Goal: Task Accomplishment & Management: Use online tool/utility

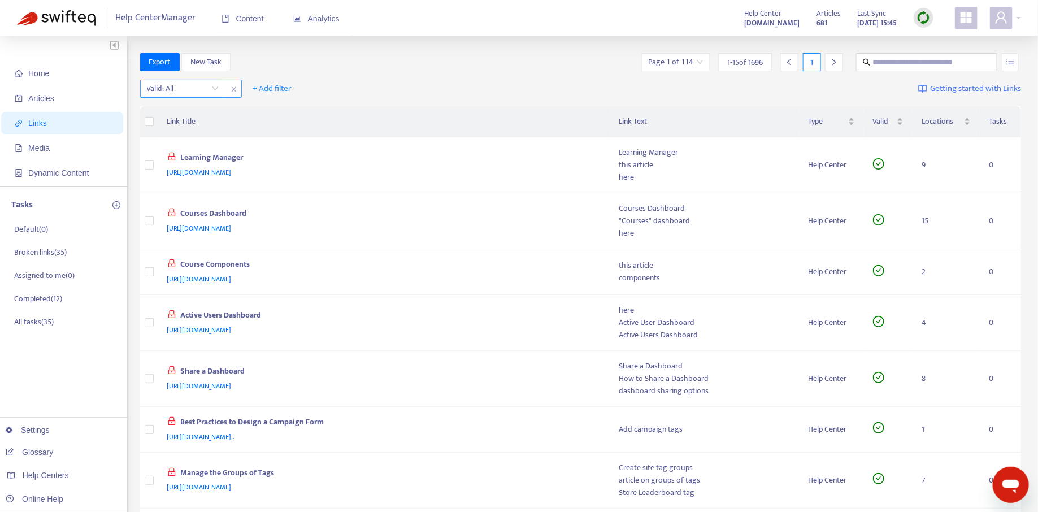
click at [211, 90] on input "search" at bounding box center [183, 88] width 72 height 17
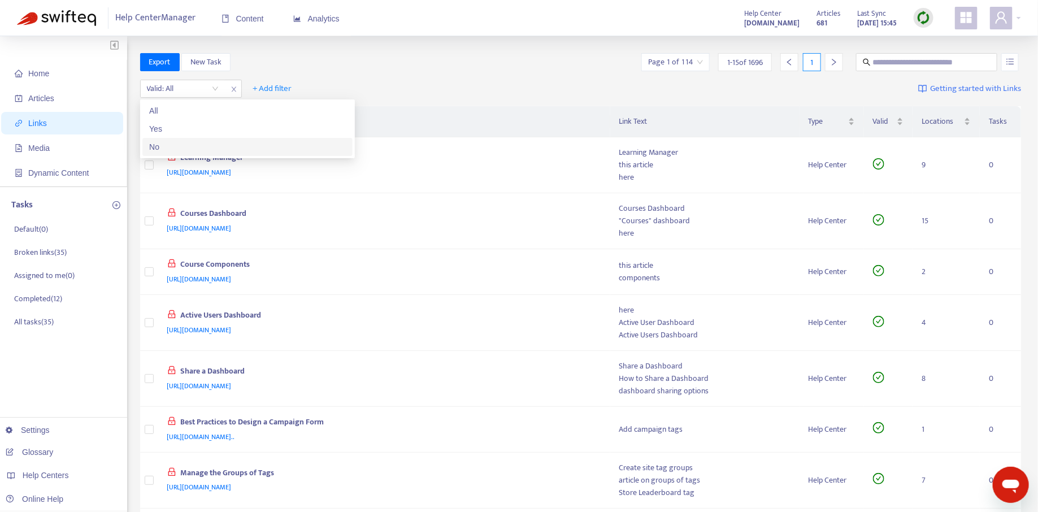
click at [194, 145] on div "No" at bounding box center [247, 147] width 197 height 12
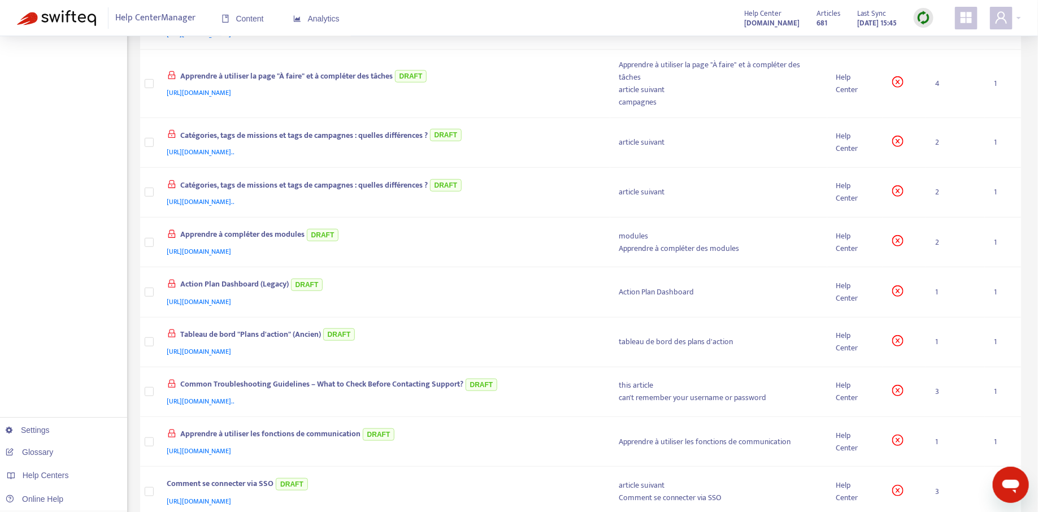
scroll to position [455, 0]
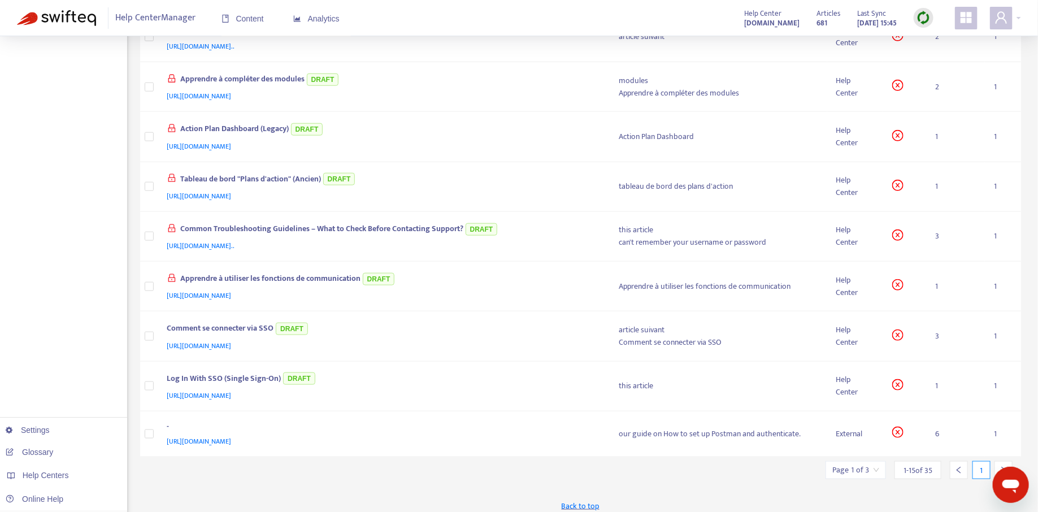
click at [1003, 466] on icon "right" at bounding box center [1004, 470] width 8 height 8
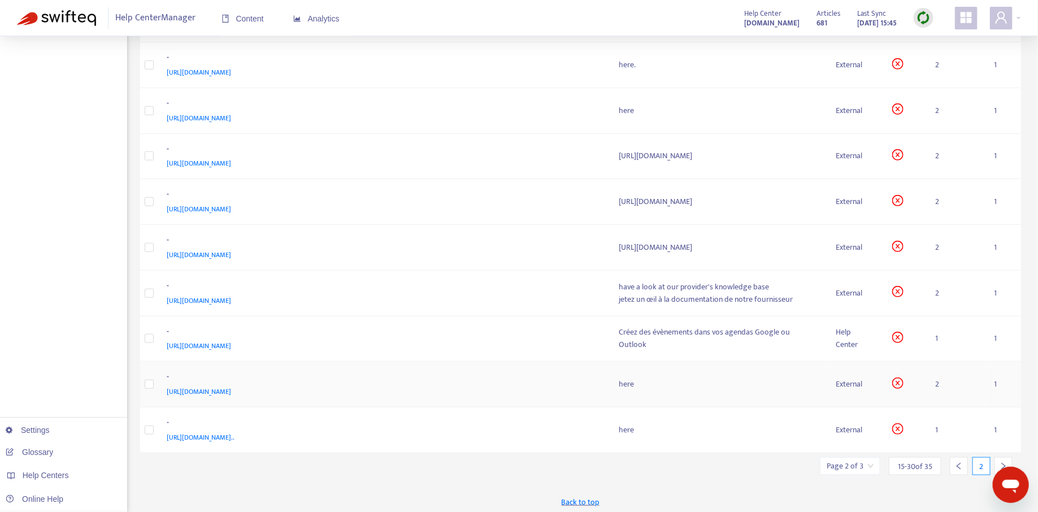
scroll to position [0, 0]
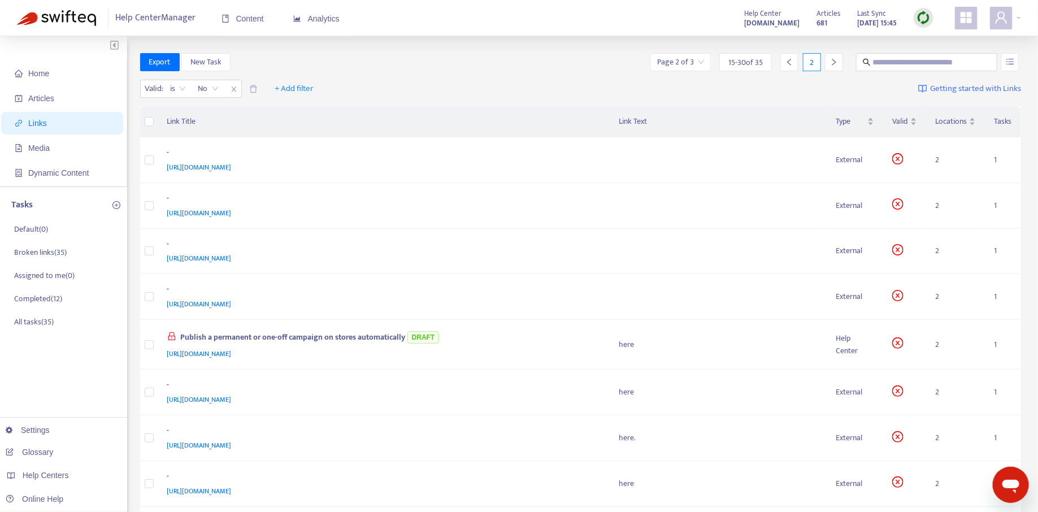
click at [791, 63] on icon "left" at bounding box center [789, 62] width 4 height 7
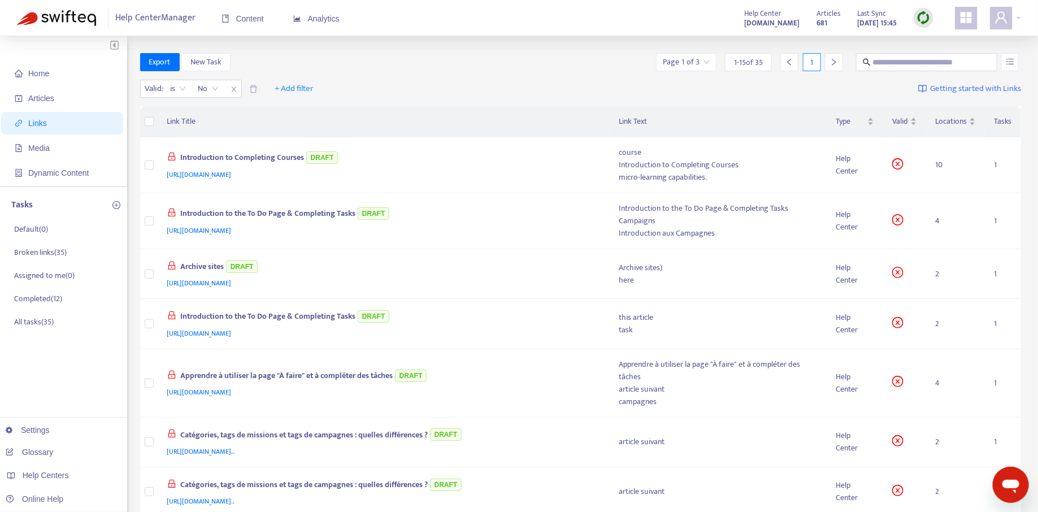
click at [832, 63] on icon "right" at bounding box center [834, 62] width 8 height 8
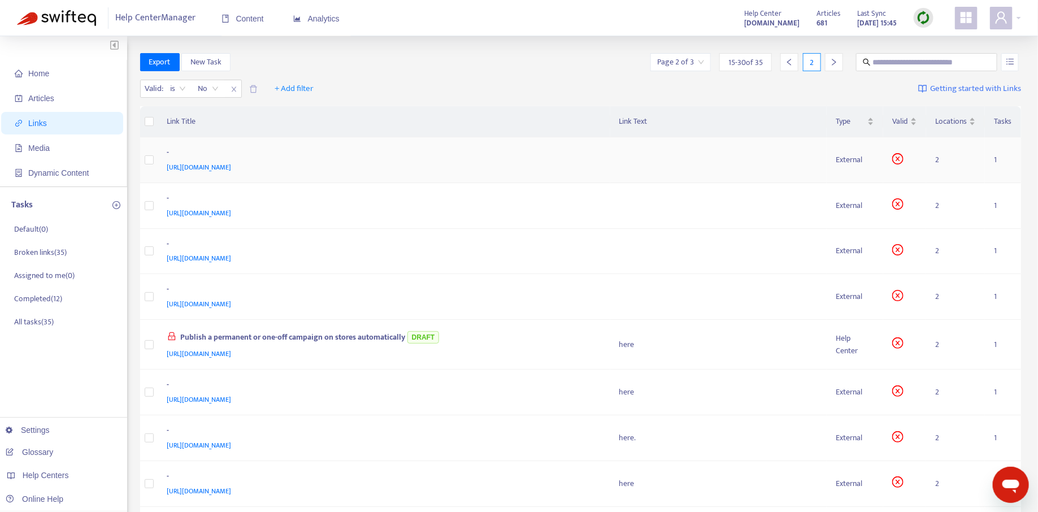
click at [702, 159] on td at bounding box center [718, 160] width 217 height 46
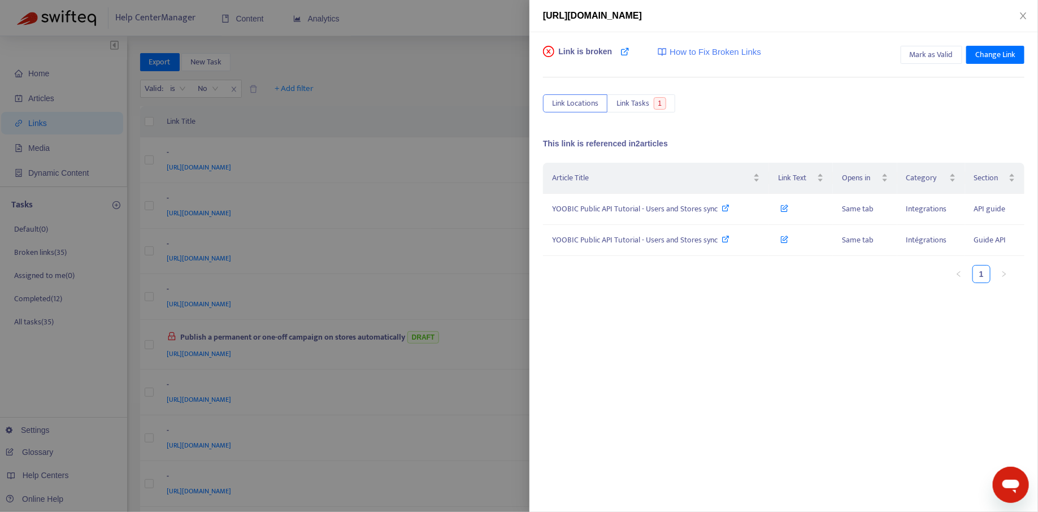
click at [479, 95] on div at bounding box center [519, 256] width 1038 height 512
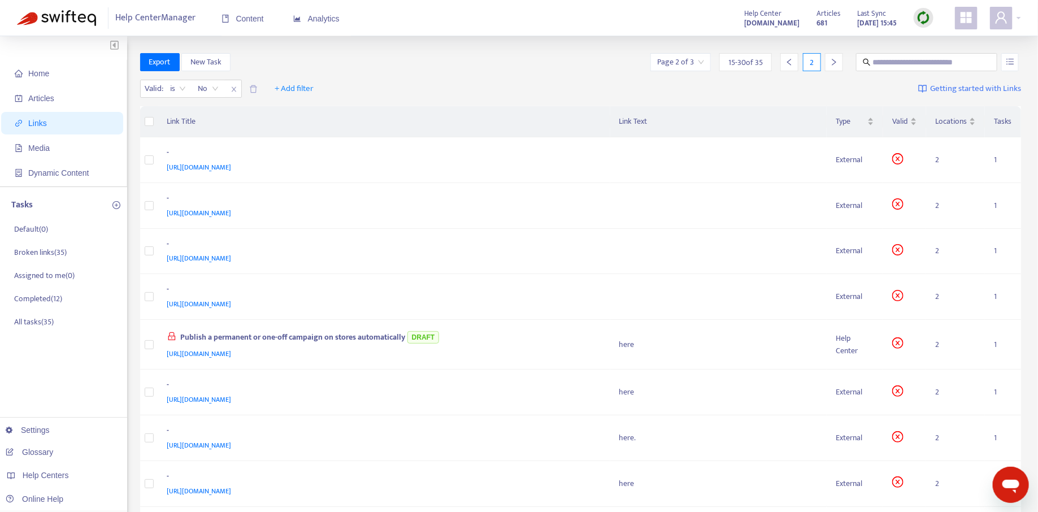
click at [788, 56] on div at bounding box center [789, 62] width 18 height 18
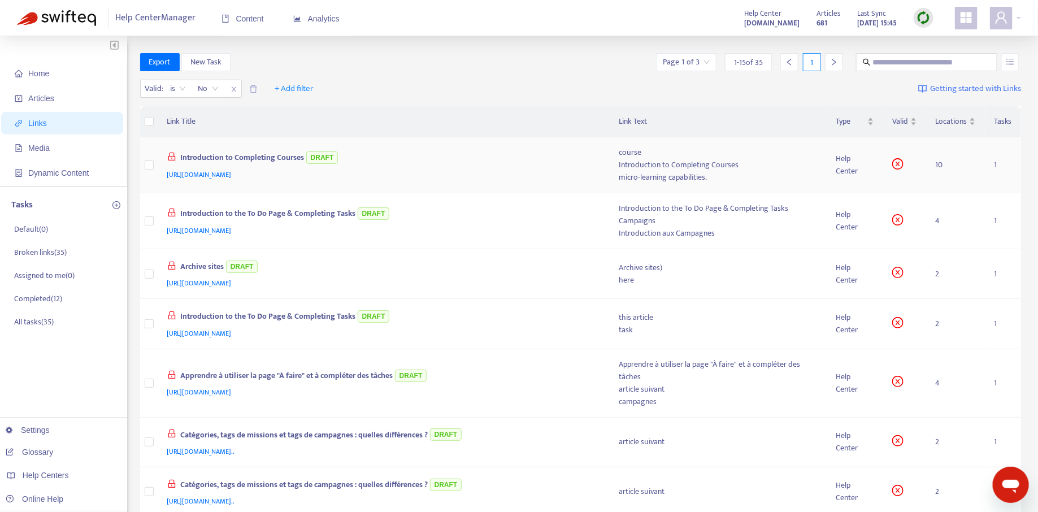
click at [556, 172] on div "[URL][DOMAIN_NAME]" at bounding box center [382, 174] width 430 height 12
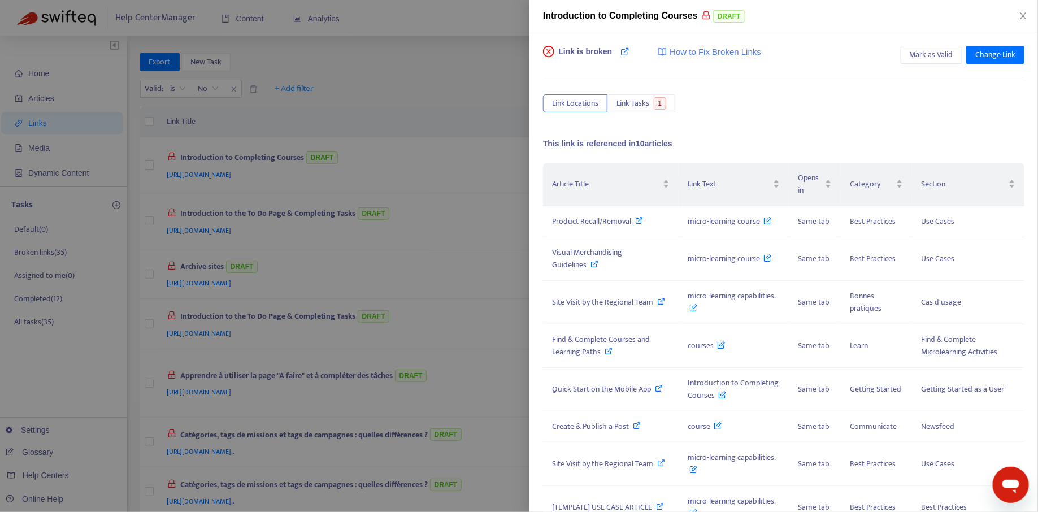
click at [431, 283] on div at bounding box center [519, 256] width 1038 height 512
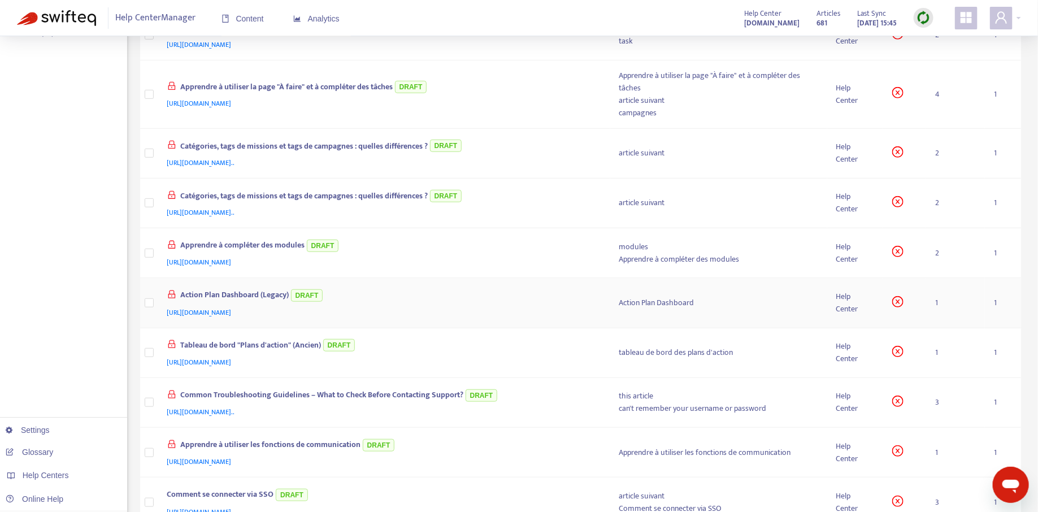
scroll to position [294, 0]
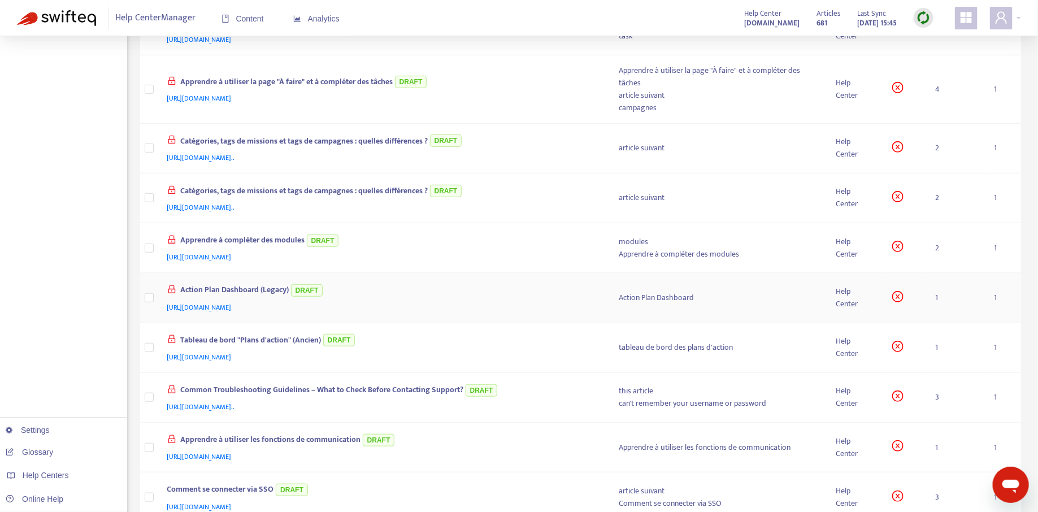
click at [560, 301] on div "[URL][DOMAIN_NAME]" at bounding box center [382, 307] width 430 height 12
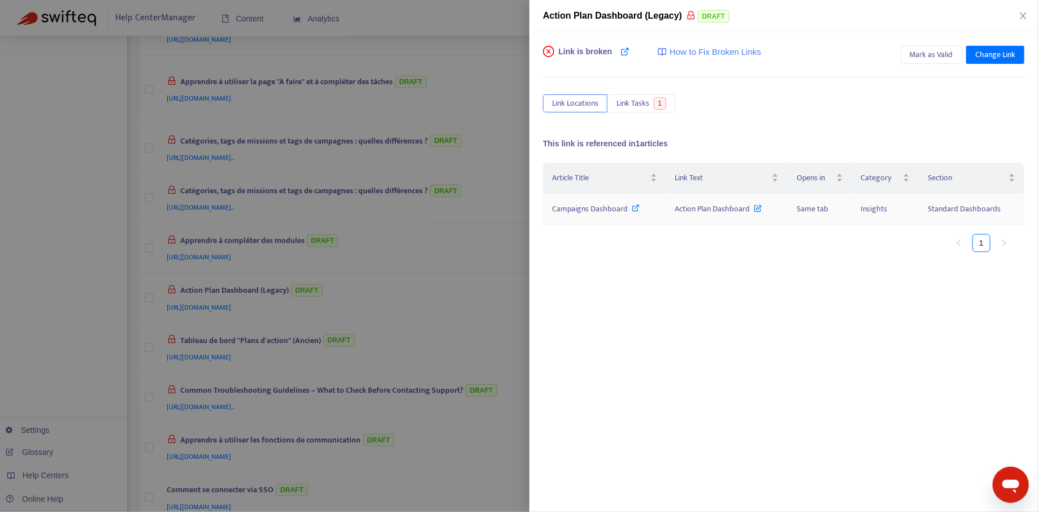
click at [634, 207] on icon at bounding box center [636, 208] width 8 height 8
click at [647, 102] on span "Link Tasks" at bounding box center [633, 103] width 33 height 12
click at [863, 209] on td "[URL][DOMAIN_NAME]" at bounding box center [922, 214] width 205 height 31
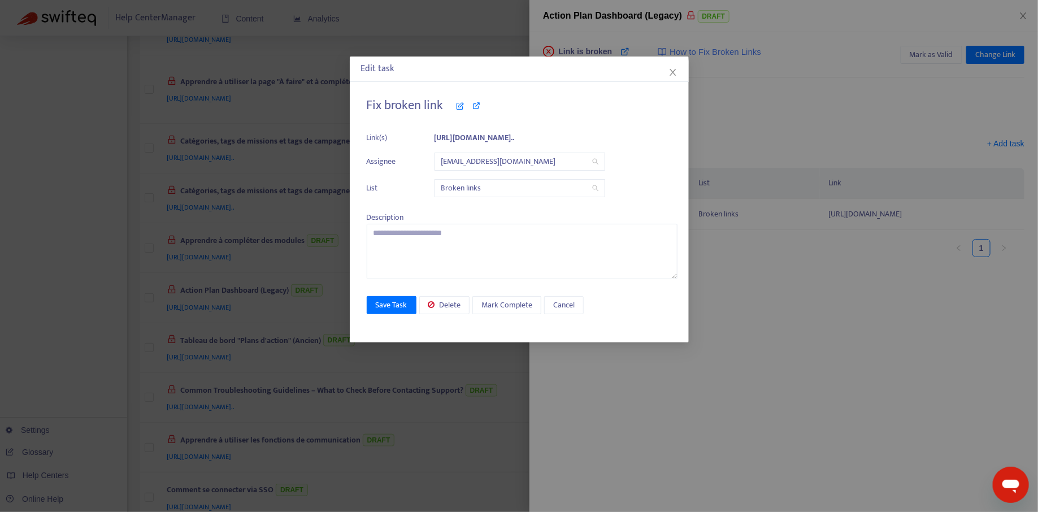
click at [479, 161] on span "[EMAIL_ADDRESS][DOMAIN_NAME]" at bounding box center [519, 161] width 157 height 17
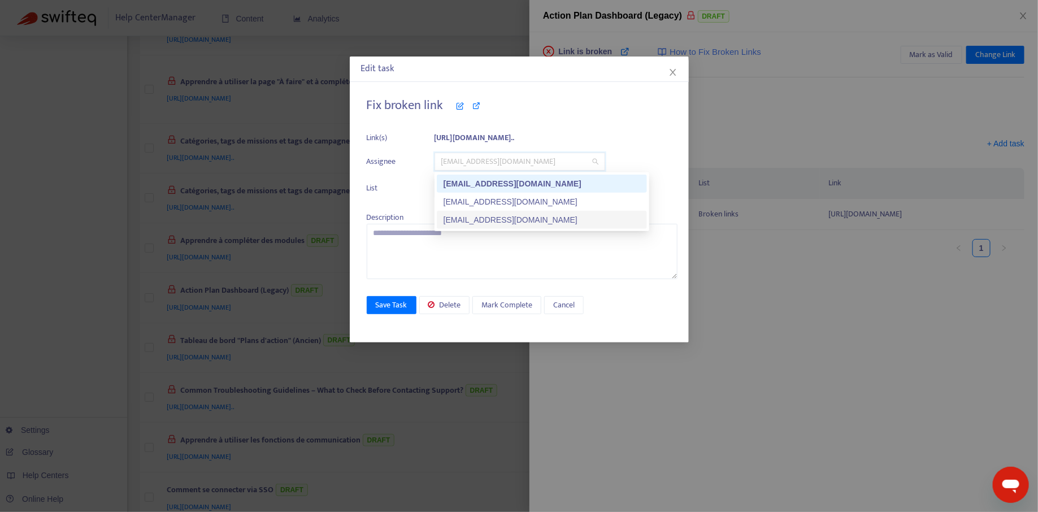
click at [478, 216] on div "[EMAIL_ADDRESS][DOMAIN_NAME]" at bounding box center [542, 220] width 197 height 12
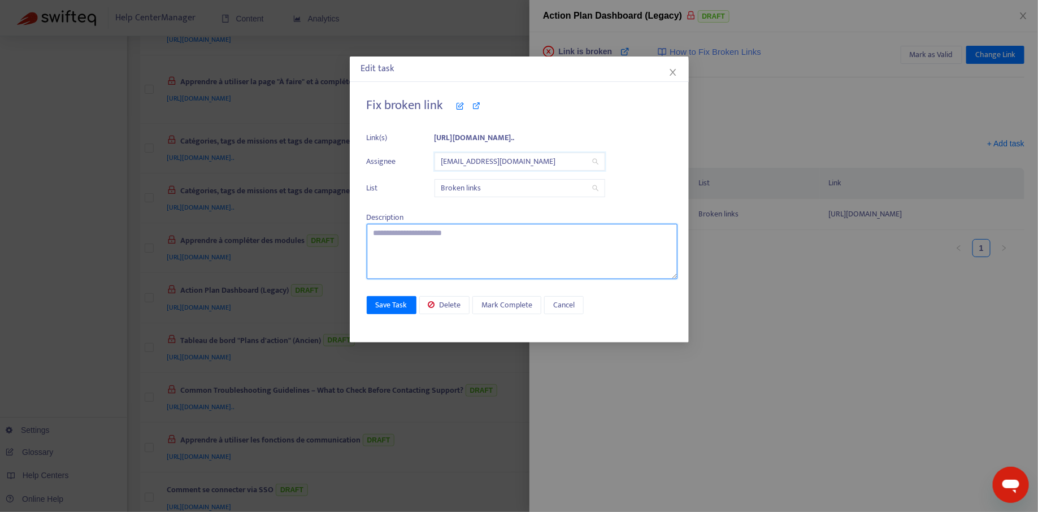
click at [446, 245] on textarea at bounding box center [522, 251] width 311 height 55
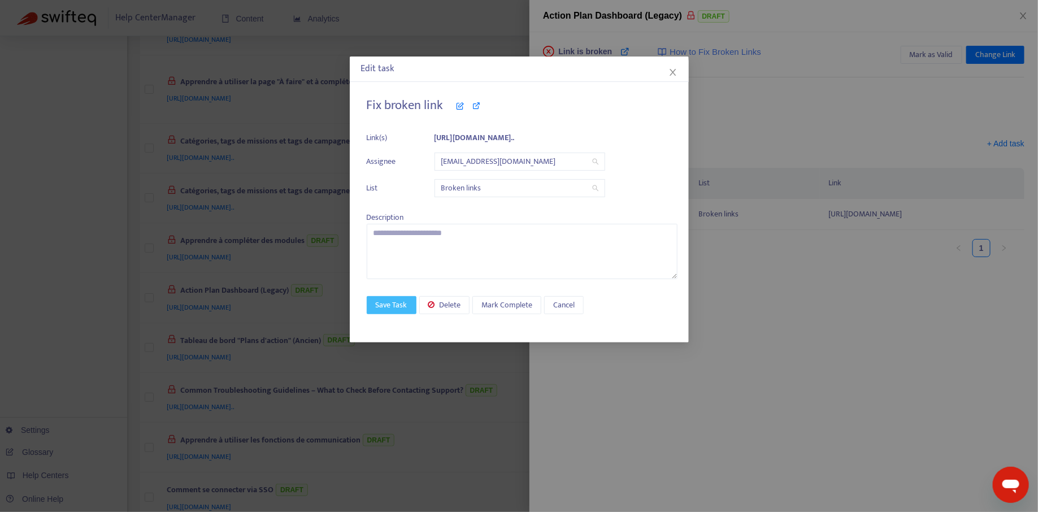
click at [388, 305] on span "Save Task" at bounding box center [392, 305] width 32 height 12
click at [502, 303] on span "Mark Complete" at bounding box center [506, 305] width 51 height 12
click at [504, 301] on span "Mark Complete" at bounding box center [506, 305] width 51 height 12
click at [488, 305] on span "Mark Complete" at bounding box center [506, 305] width 51 height 12
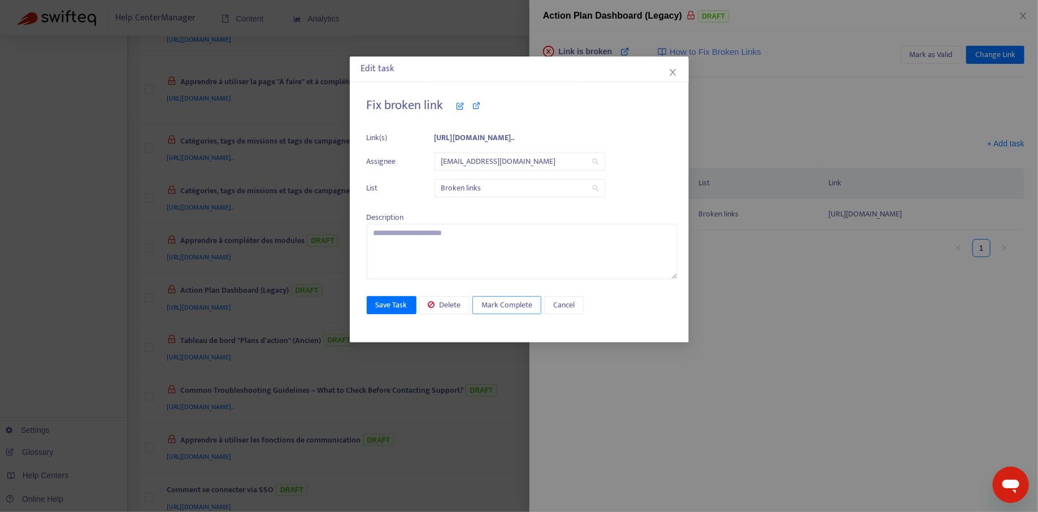
click at [488, 305] on span "Mark Complete" at bounding box center [506, 305] width 51 height 12
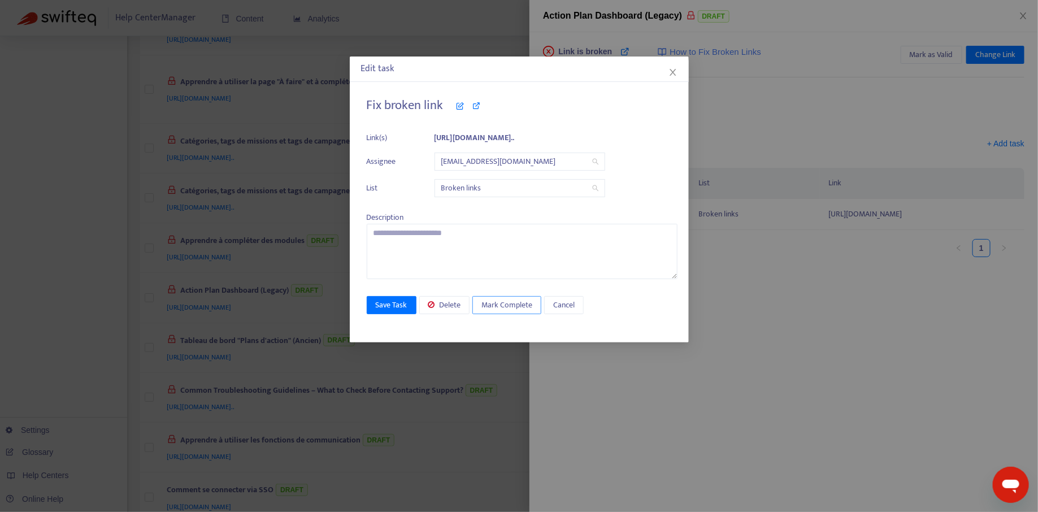
click at [488, 305] on span "Mark Complete" at bounding box center [506, 305] width 51 height 12
click at [561, 302] on span "Cancel" at bounding box center [563, 305] width 21 height 12
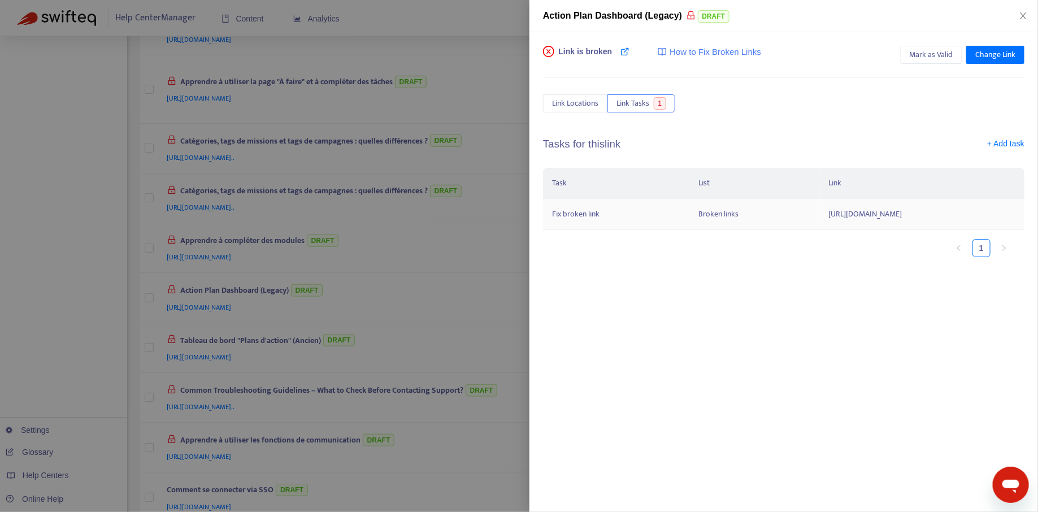
click at [820, 211] on td "[URL][DOMAIN_NAME]" at bounding box center [922, 214] width 205 height 31
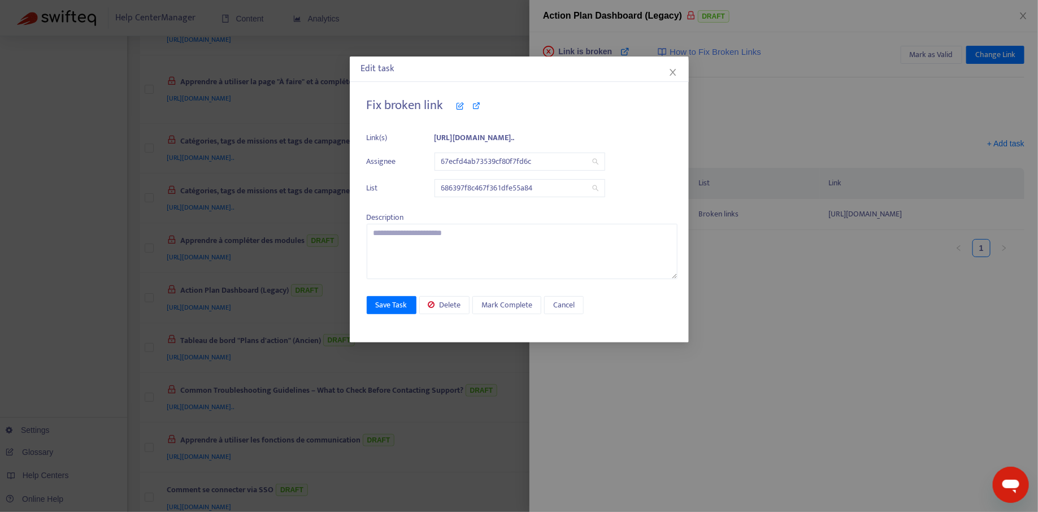
click at [509, 164] on span "67ecfd4ab73539cf80f7fd6c" at bounding box center [519, 161] width 157 height 17
click at [673, 72] on icon "close" at bounding box center [673, 72] width 6 height 7
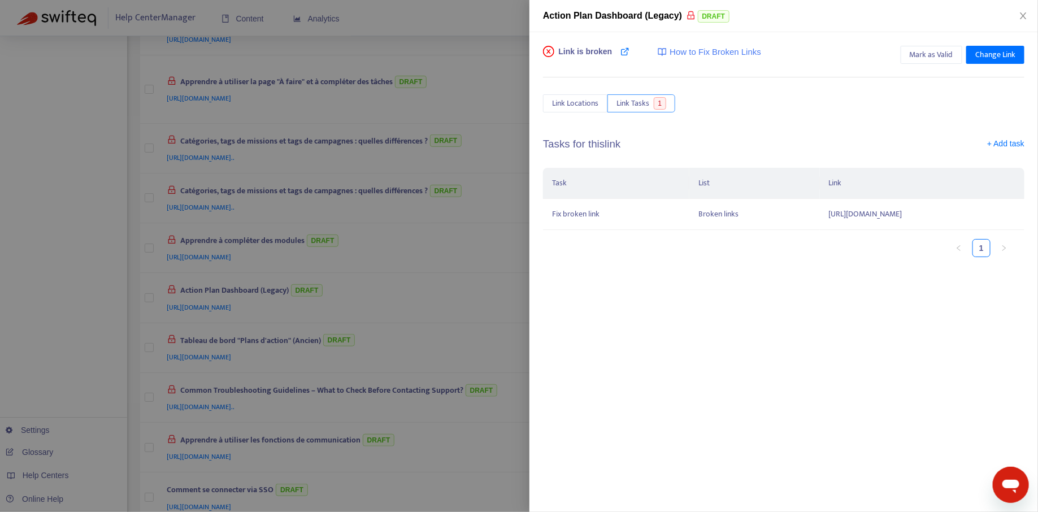
click at [652, 104] on button "Link Tasks 1" at bounding box center [642, 103] width 68 height 18
click at [618, 212] on td "Fix broken link" at bounding box center [616, 214] width 146 height 31
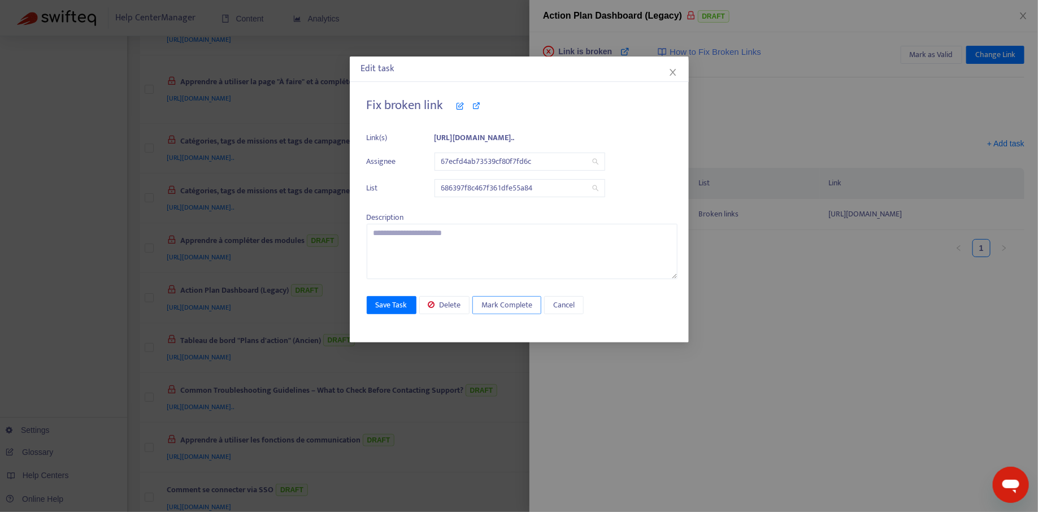
click at [498, 309] on span "Mark Complete" at bounding box center [506, 305] width 51 height 12
click at [671, 73] on icon "close" at bounding box center [673, 72] width 9 height 9
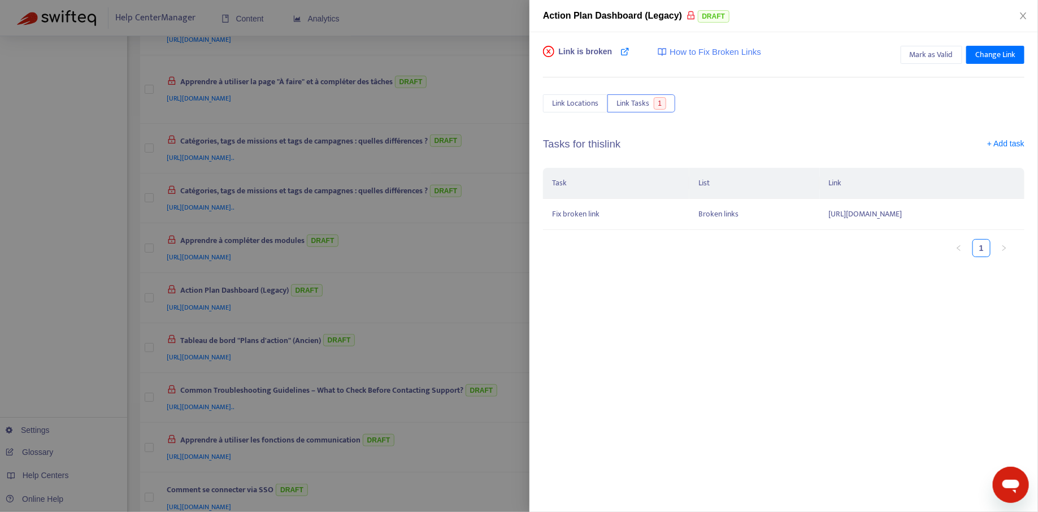
click at [465, 167] on div at bounding box center [519, 256] width 1038 height 512
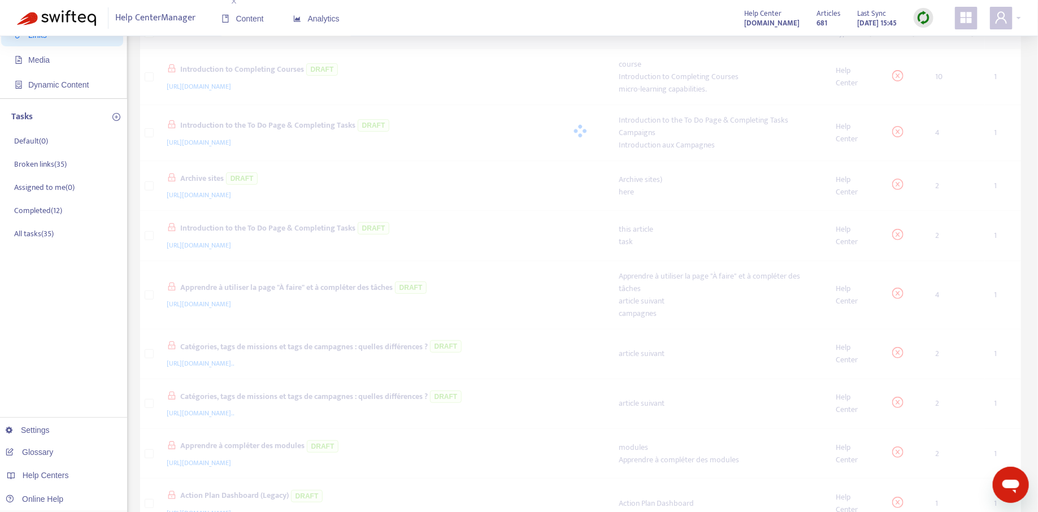
scroll to position [0, 0]
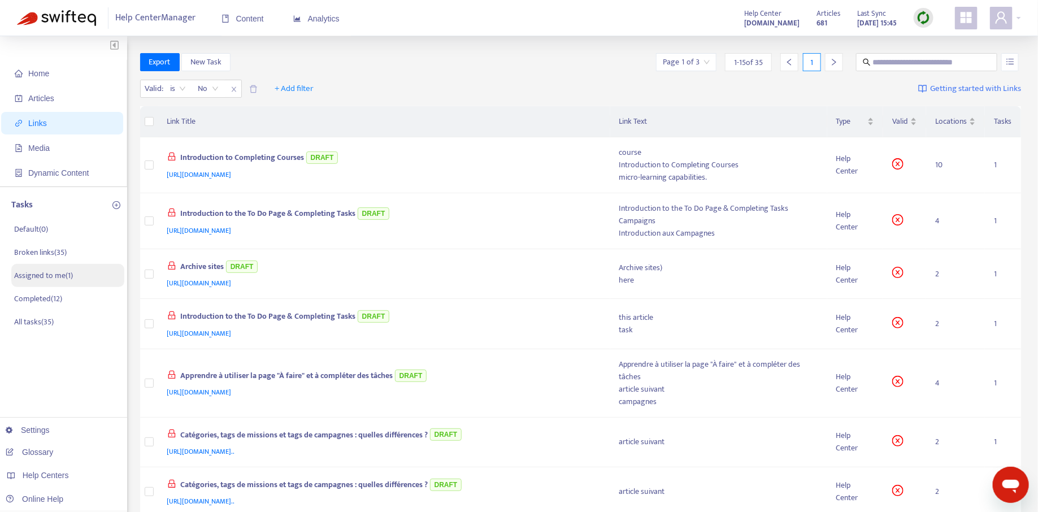
click at [58, 280] on p "Assigned to me ( 1 )" at bounding box center [43, 276] width 59 height 12
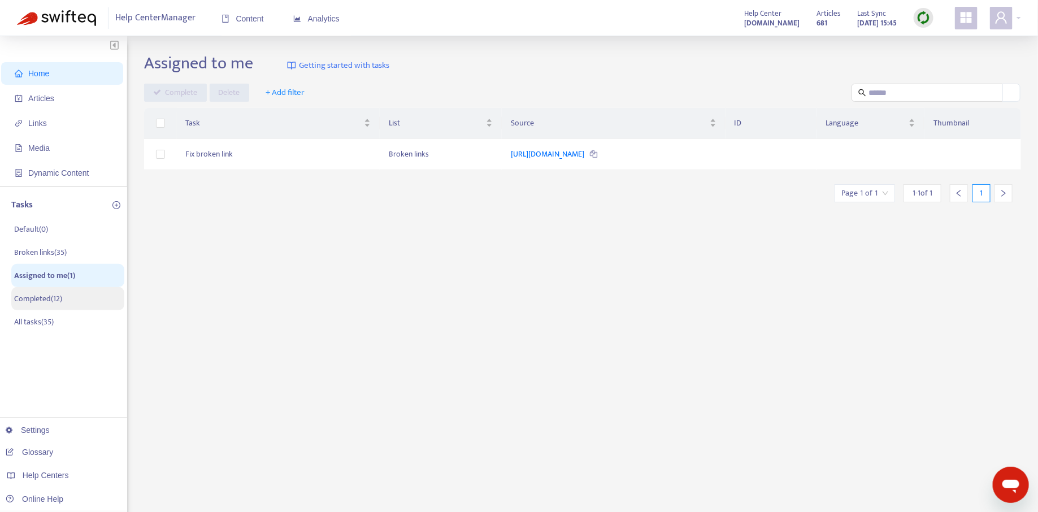
click at [55, 301] on p "Completed ( 12 )" at bounding box center [38, 299] width 48 height 12
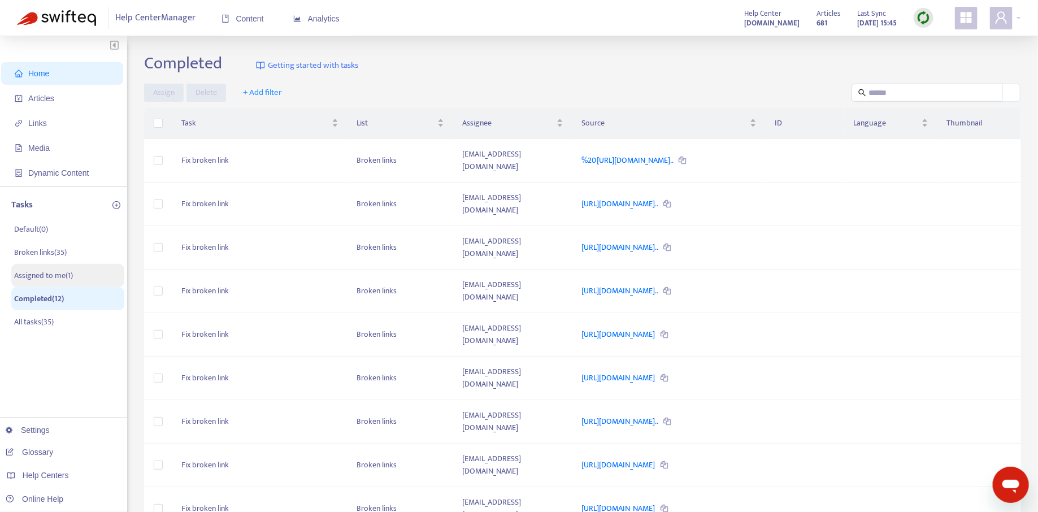
click at [57, 273] on p "Assigned to me ( 1 )" at bounding box center [43, 276] width 59 height 12
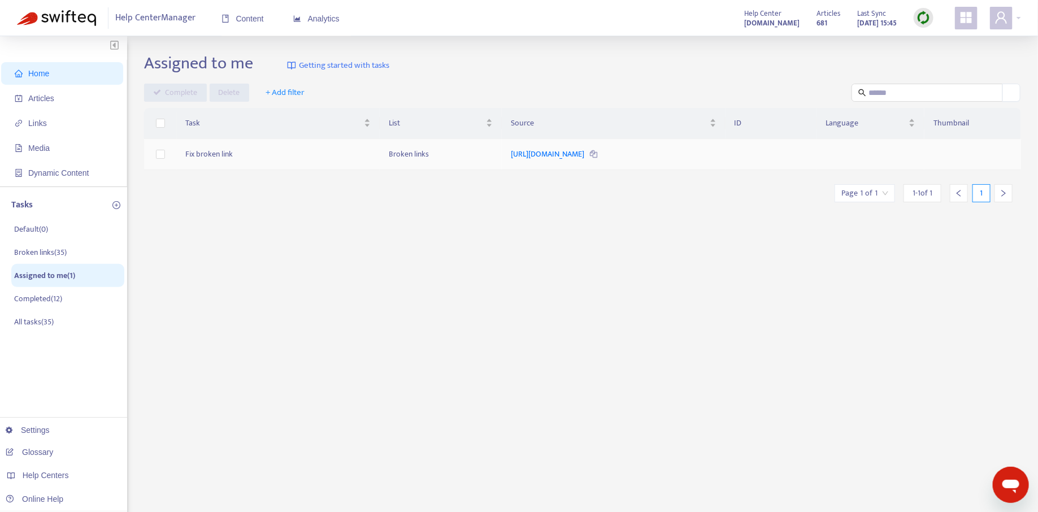
click at [306, 170] on td "Fix broken link" at bounding box center [278, 154] width 203 height 31
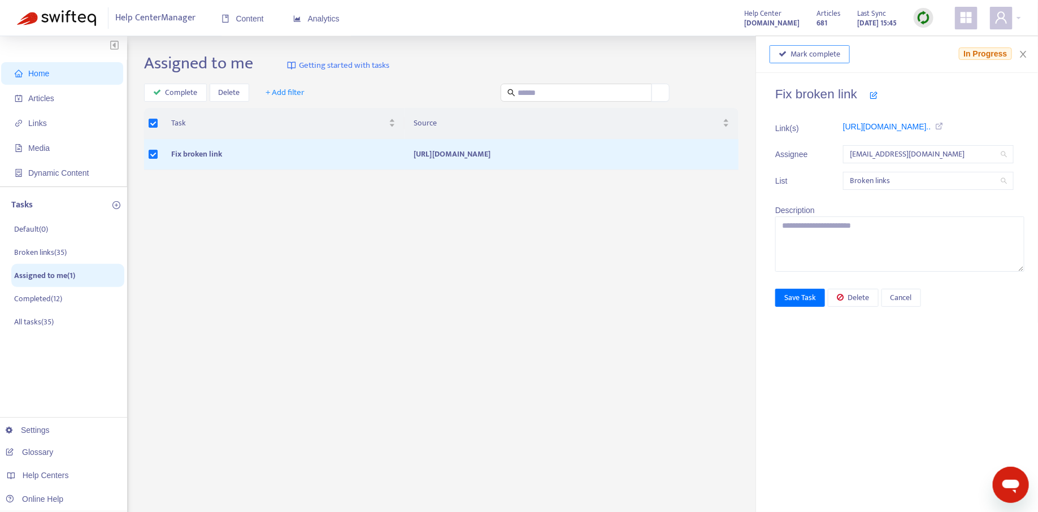
click at [821, 55] on span "Mark complete" at bounding box center [816, 54] width 50 height 12
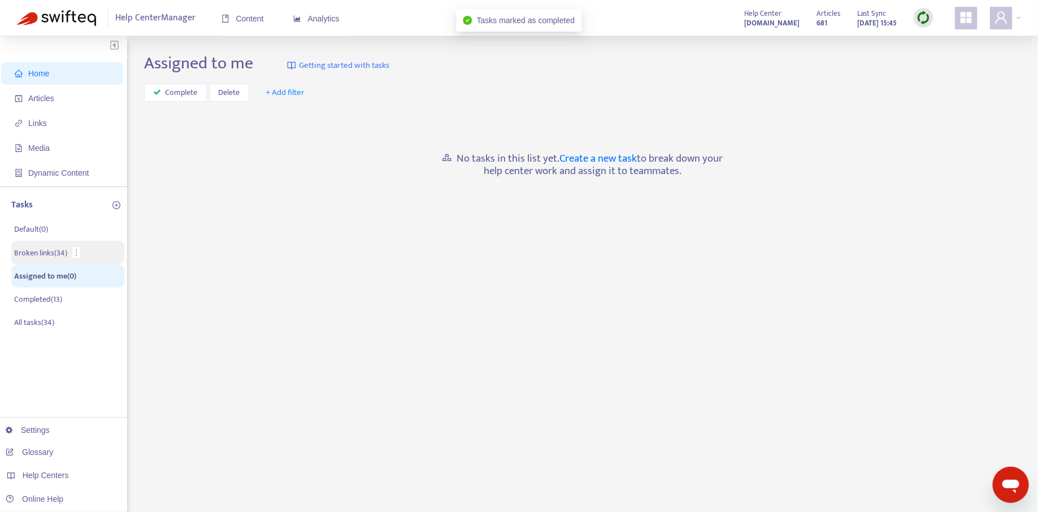
click at [32, 251] on p "Broken links ( 34 )" at bounding box center [40, 253] width 53 height 12
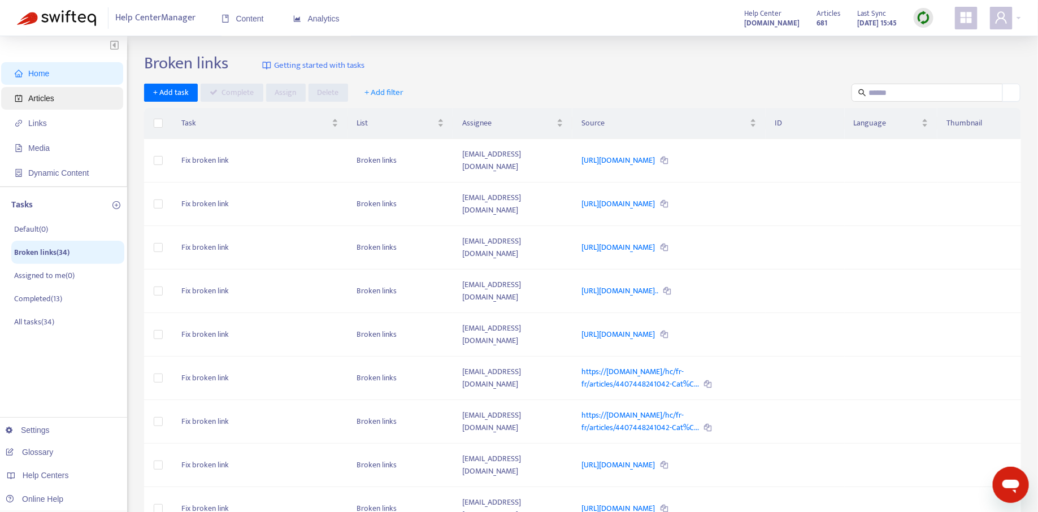
click at [57, 97] on span "Articles" at bounding box center [64, 98] width 99 height 23
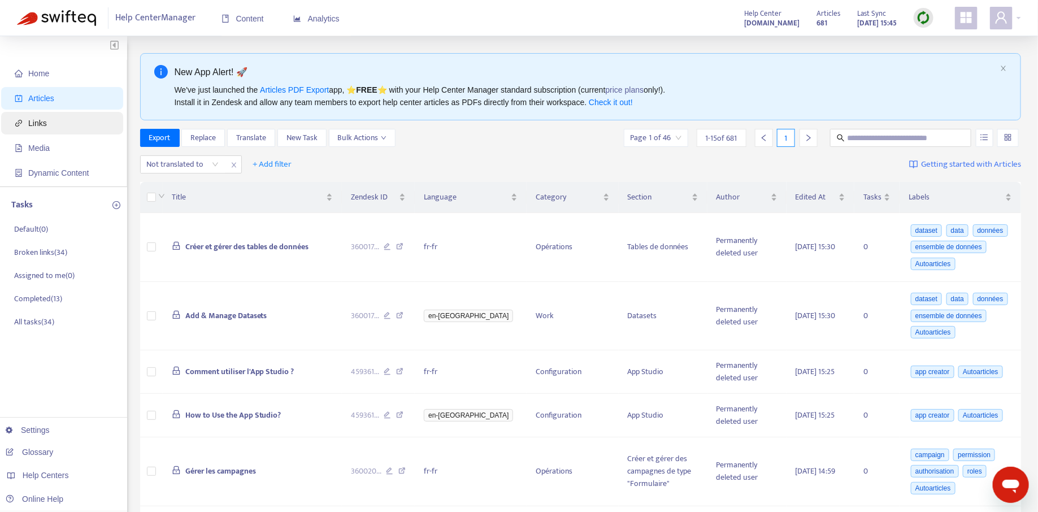
click at [59, 126] on span "Links" at bounding box center [64, 123] width 99 height 23
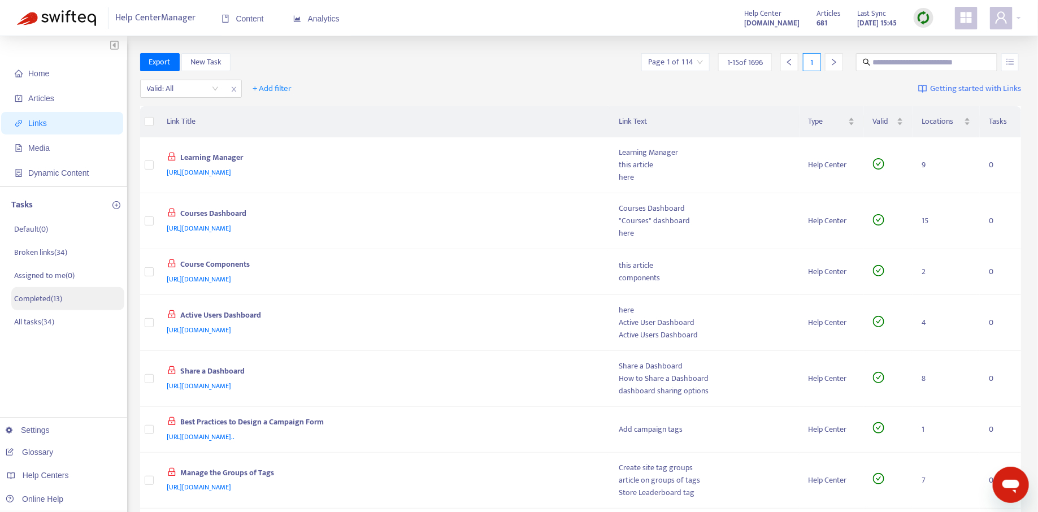
click at [70, 298] on li "Completed ( 13 )" at bounding box center [67, 298] width 113 height 23
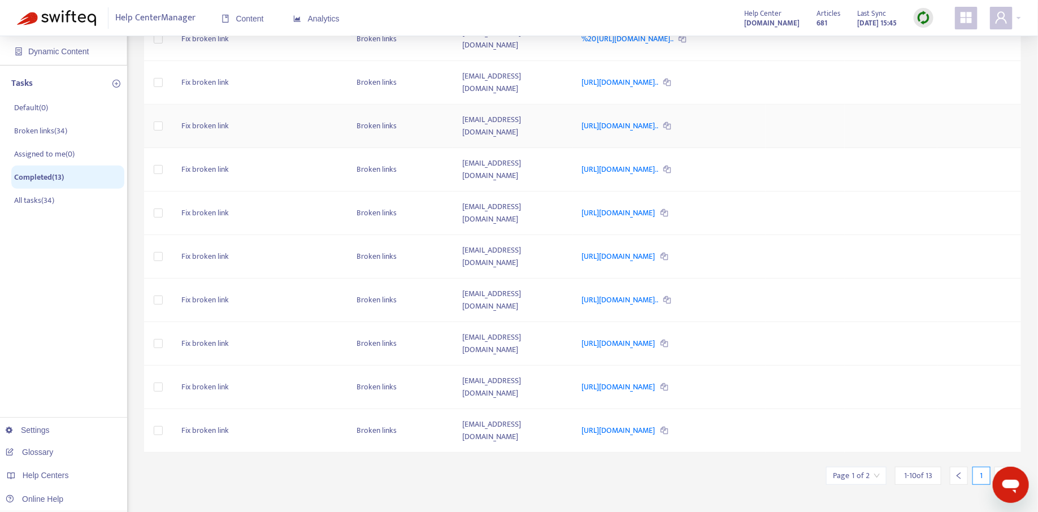
scroll to position [202, 0]
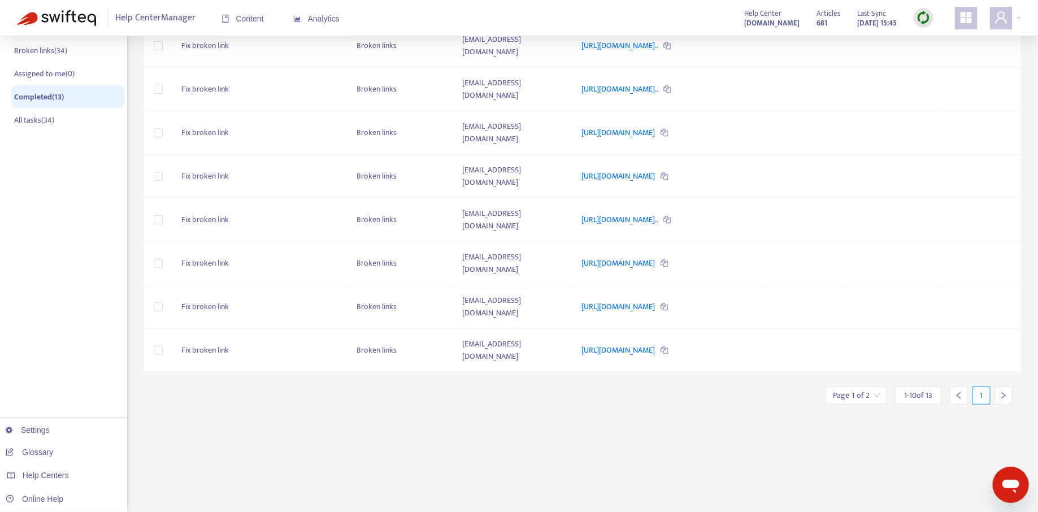
click at [1004, 392] on icon "right" at bounding box center [1004, 396] width 8 height 8
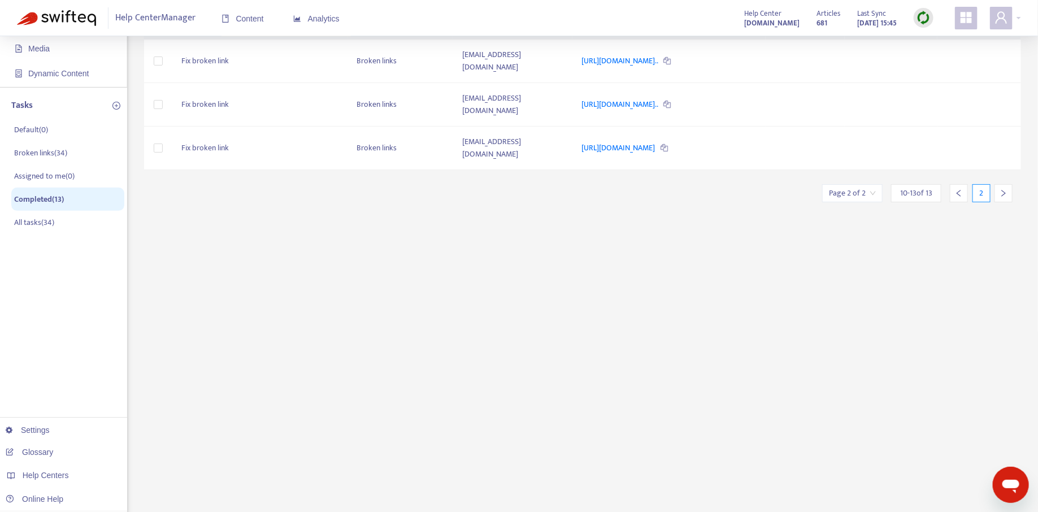
scroll to position [0, 0]
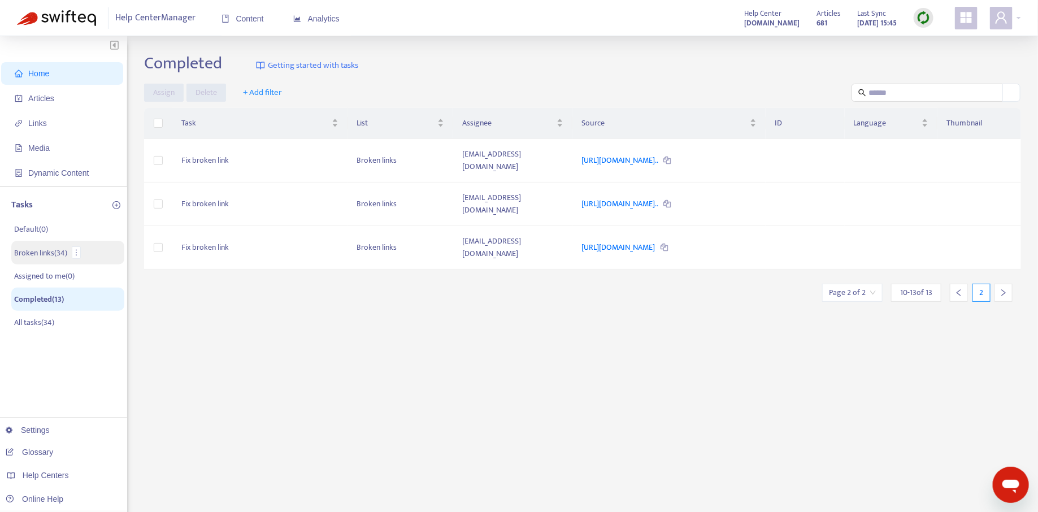
click at [27, 251] on p "Broken links ( 34 )" at bounding box center [40, 253] width 53 height 12
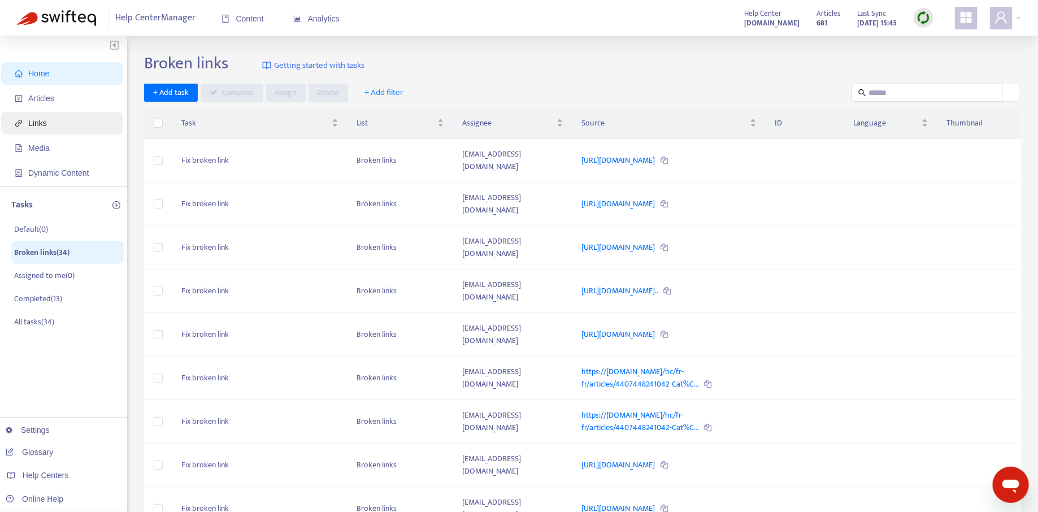
click at [58, 123] on span "Links" at bounding box center [64, 123] width 99 height 23
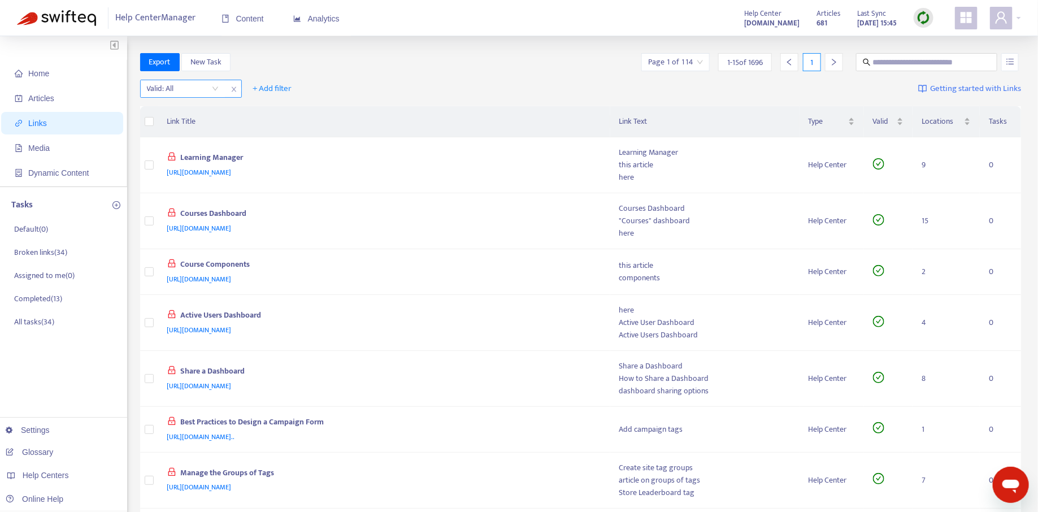
click at [203, 86] on input "search" at bounding box center [183, 88] width 72 height 17
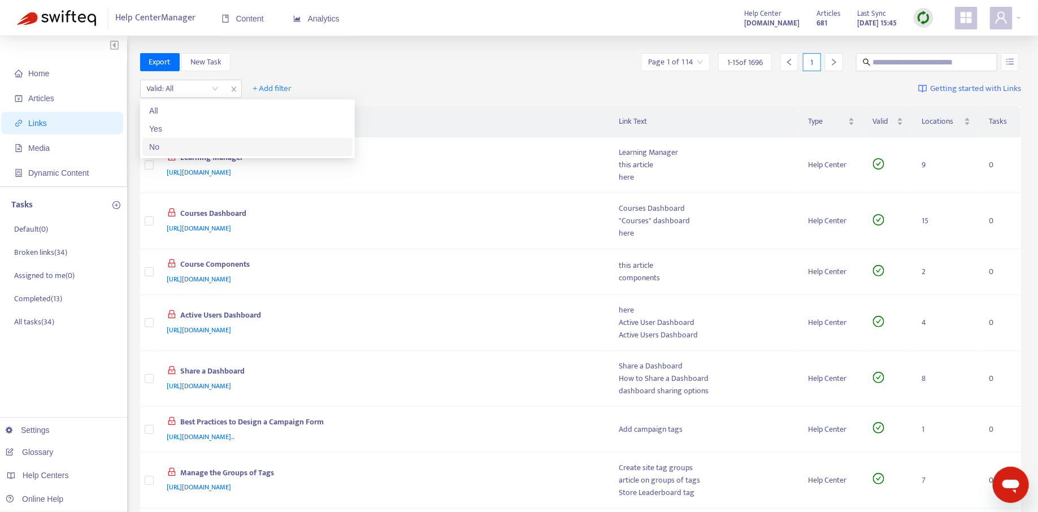
click at [189, 142] on div "No" at bounding box center [247, 147] width 197 height 12
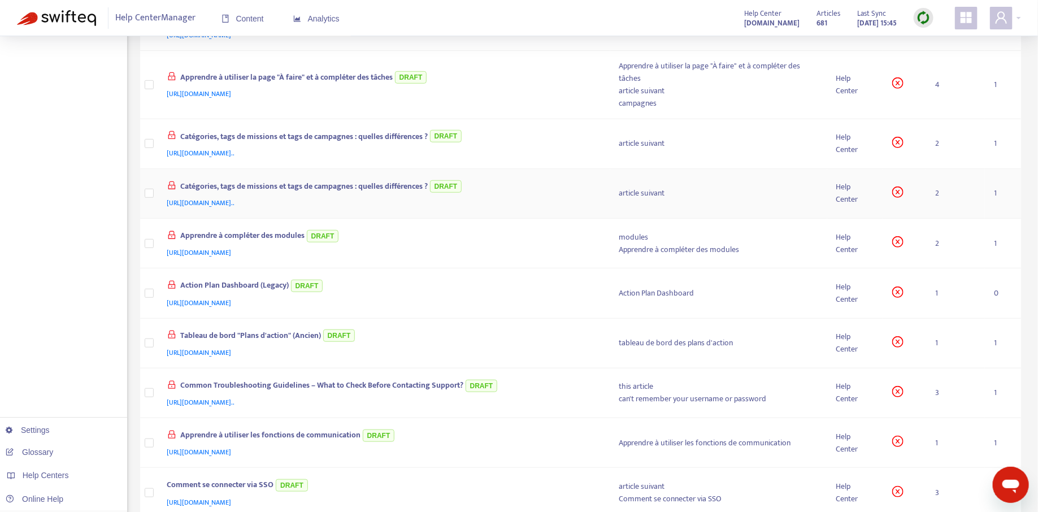
scroll to position [455, 0]
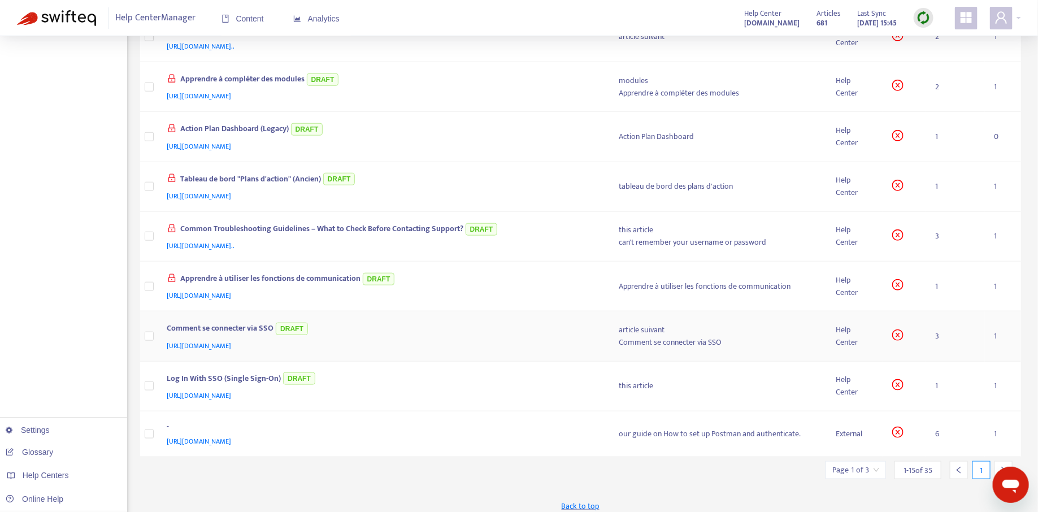
click at [492, 329] on div "Comment se connecter via SSO DRAFT" at bounding box center [382, 329] width 430 height 19
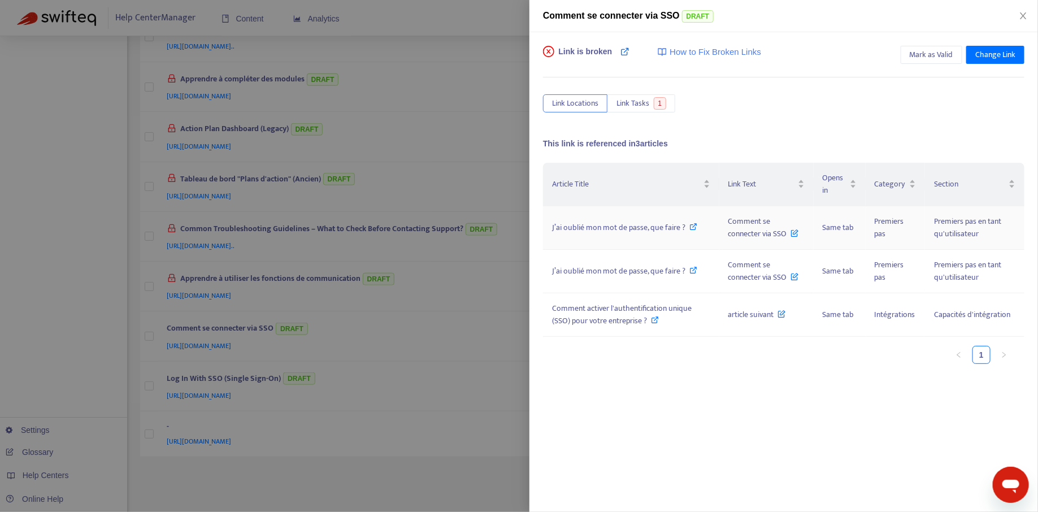
click at [693, 225] on icon at bounding box center [694, 227] width 8 height 8
click at [655, 318] on icon at bounding box center [656, 320] width 8 height 8
click at [627, 95] on button "Link Tasks 1" at bounding box center [642, 103] width 68 height 18
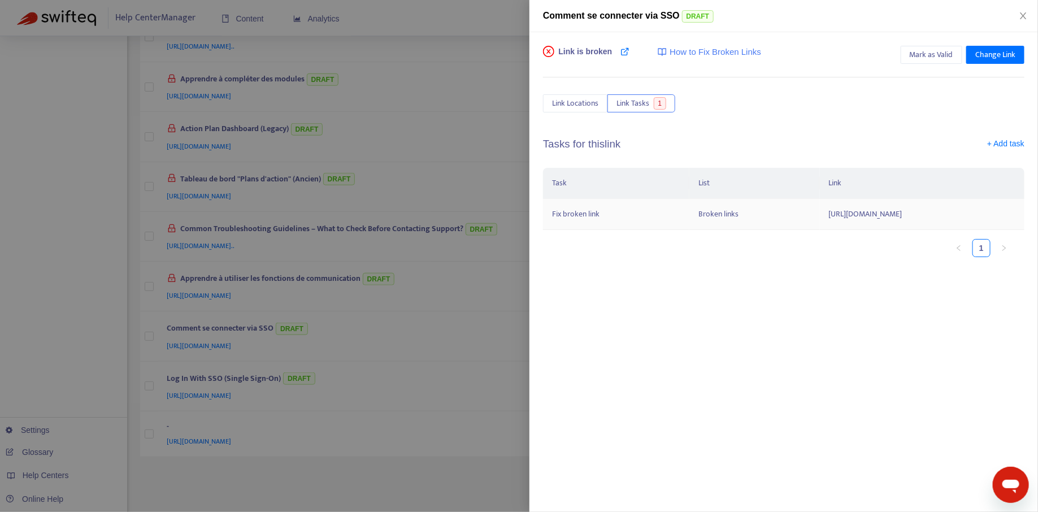
click at [820, 216] on td "[URL][DOMAIN_NAME]" at bounding box center [922, 214] width 205 height 31
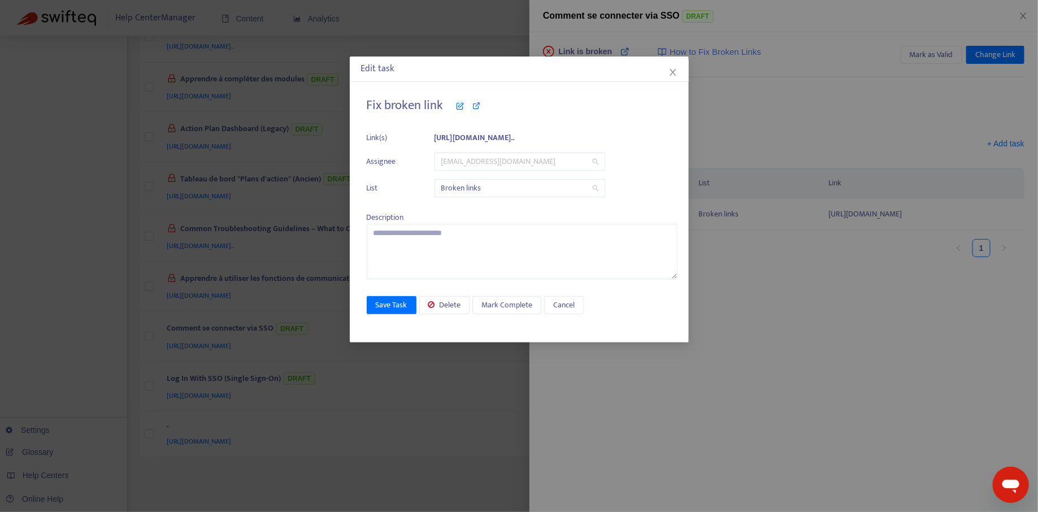
click at [494, 163] on span "[EMAIL_ADDRESS][DOMAIN_NAME]" at bounding box center [519, 161] width 157 height 17
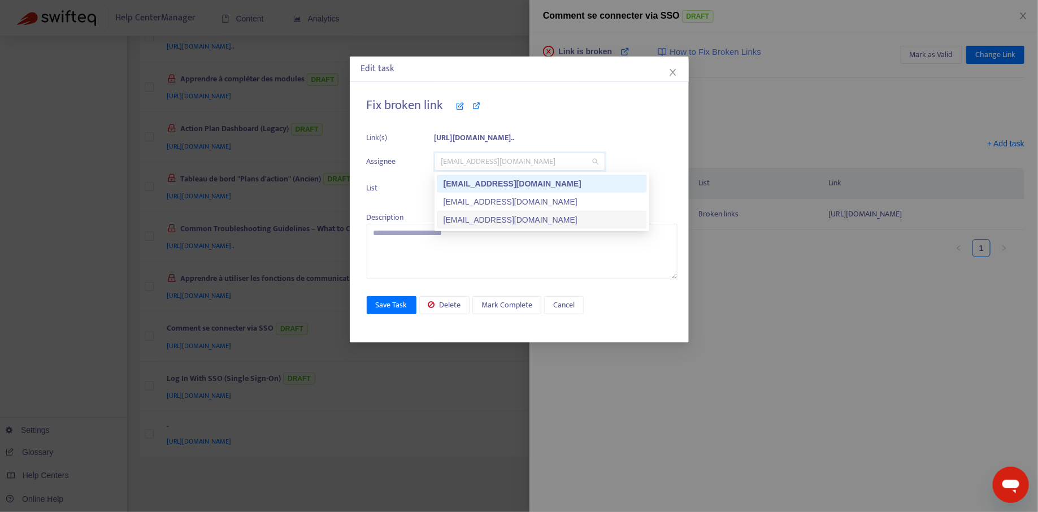
click at [483, 218] on div "[EMAIL_ADDRESS][DOMAIN_NAME]" at bounding box center [542, 220] width 197 height 12
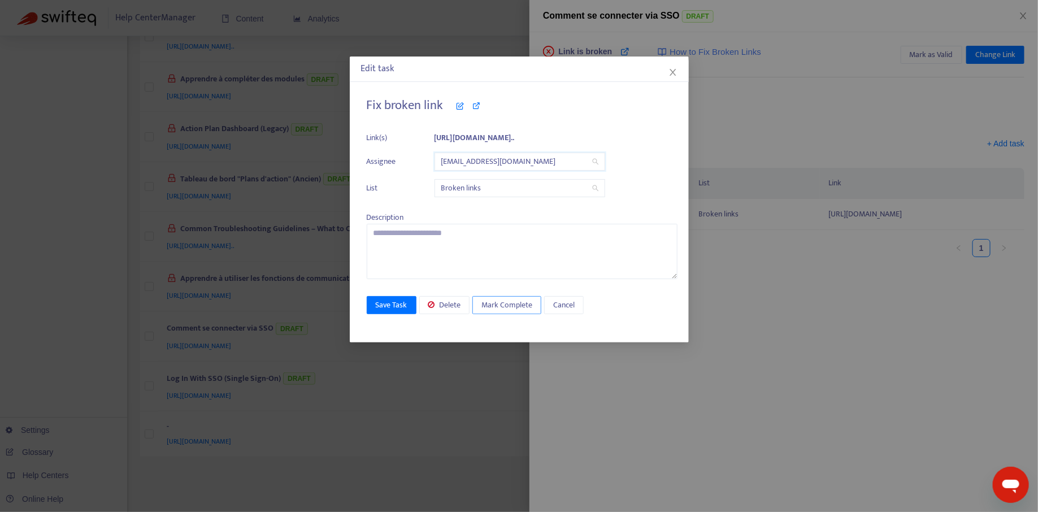
click at [500, 307] on span "Mark Complete" at bounding box center [506, 305] width 51 height 12
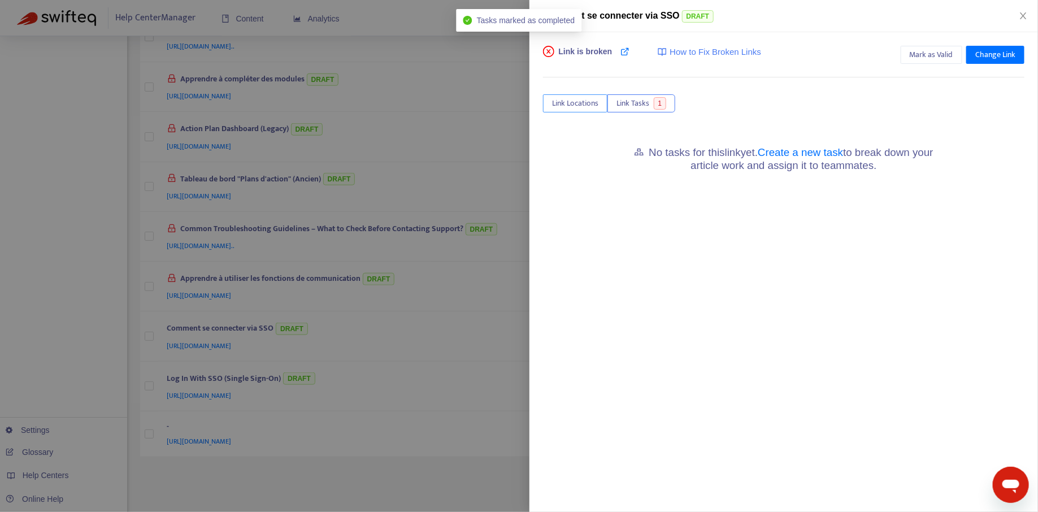
click at [580, 102] on span "Link Locations" at bounding box center [575, 103] width 46 height 12
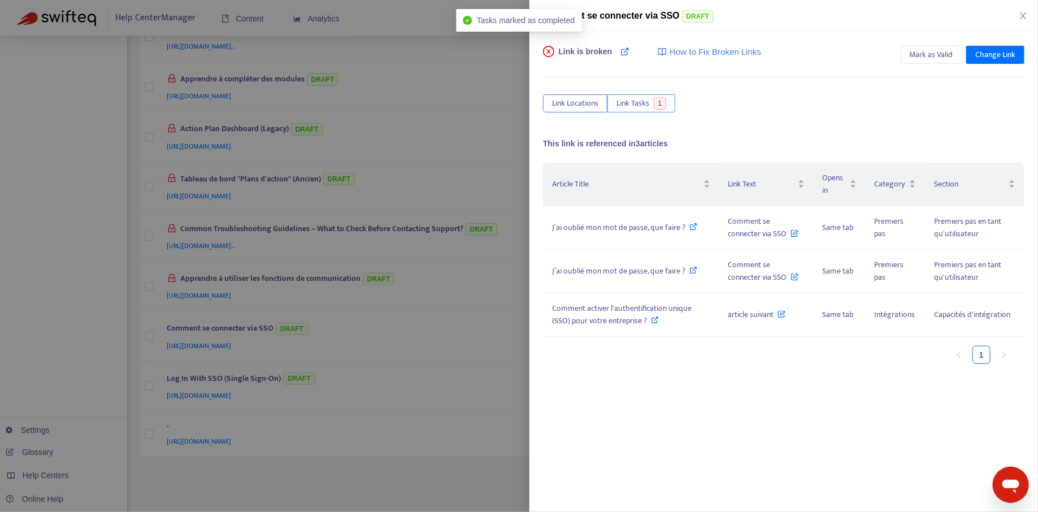
click at [633, 102] on span "Link Tasks" at bounding box center [633, 103] width 33 height 12
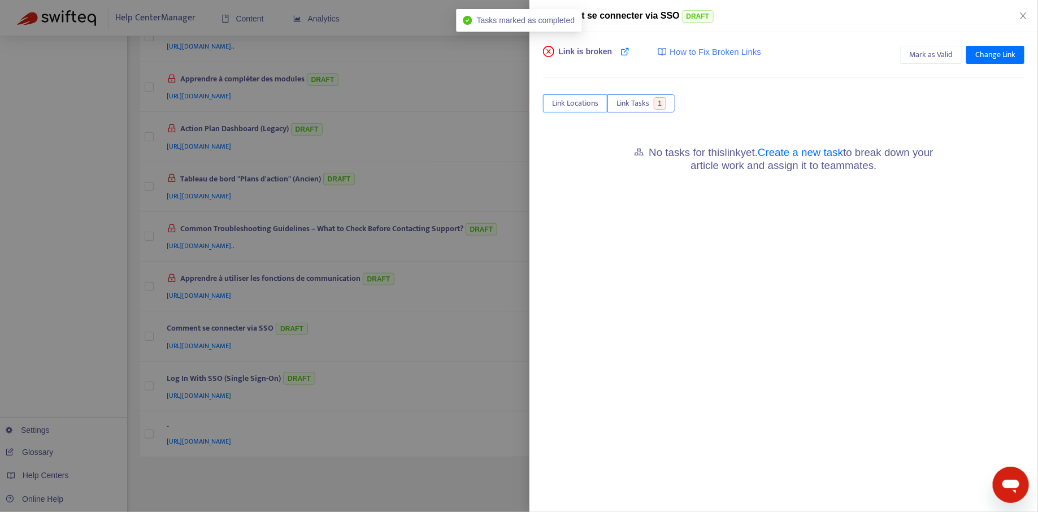
click at [572, 97] on span "Link Locations" at bounding box center [575, 103] width 46 height 12
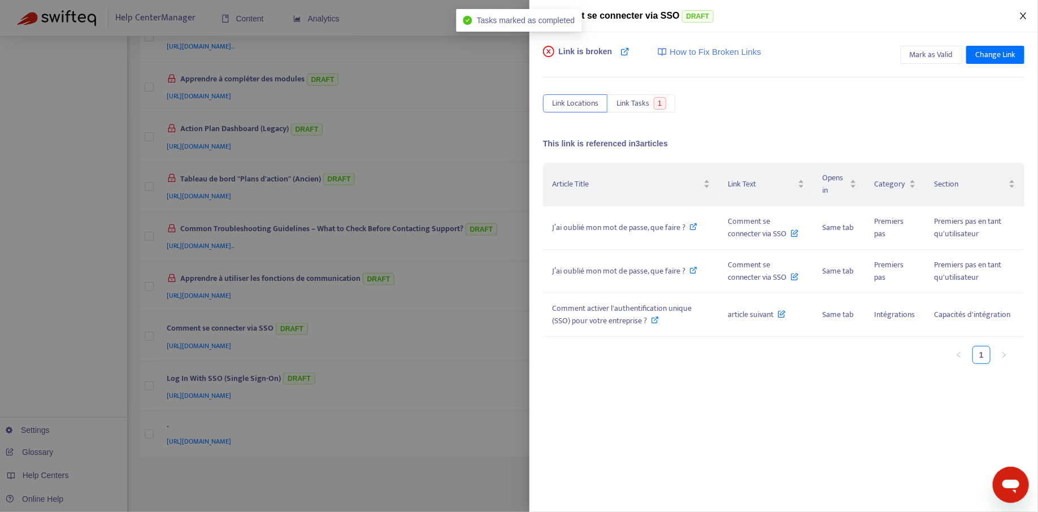
click at [1026, 16] on icon "close" at bounding box center [1023, 15] width 9 height 9
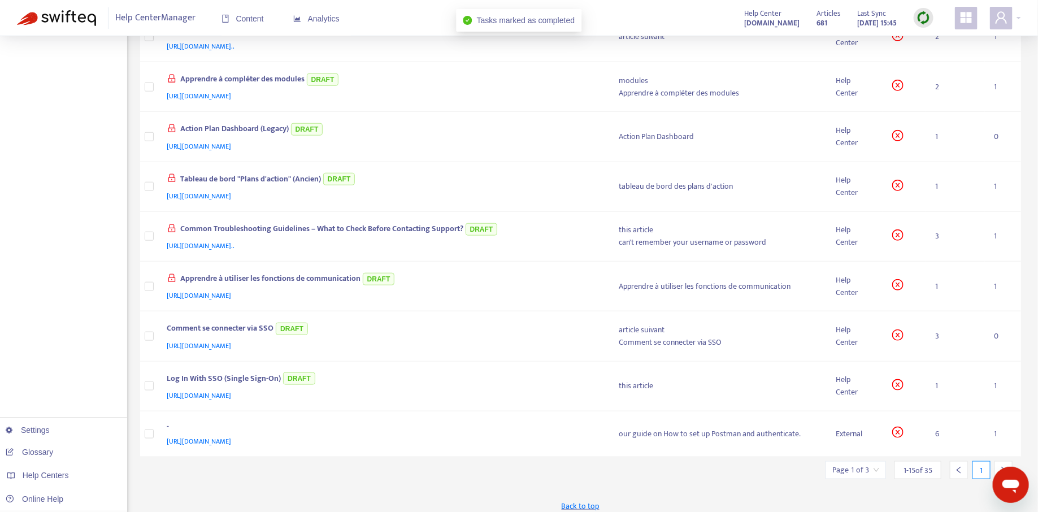
click at [925, 16] on img at bounding box center [924, 18] width 14 height 14
click at [936, 41] on link "Quick Sync" at bounding box center [947, 40] width 48 height 13
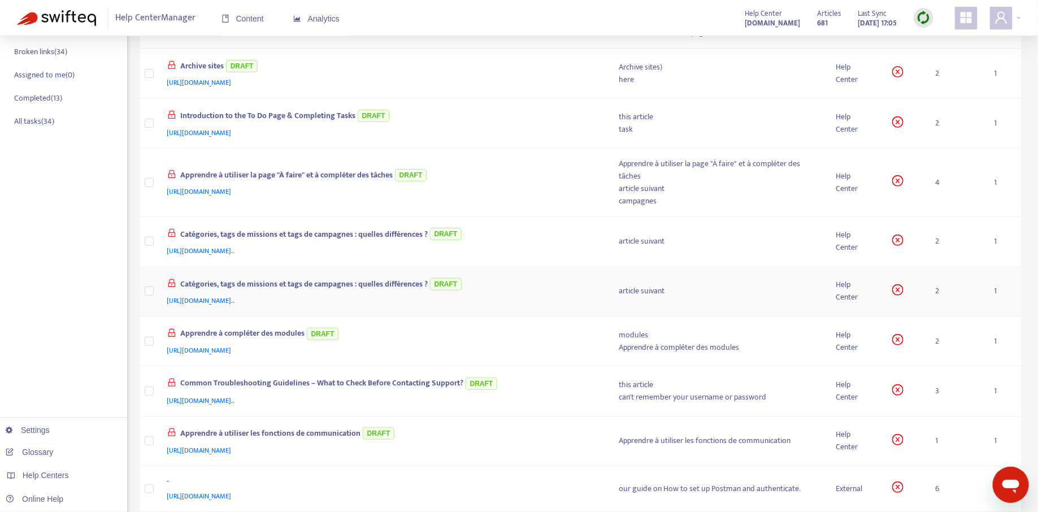
scroll to position [0, 0]
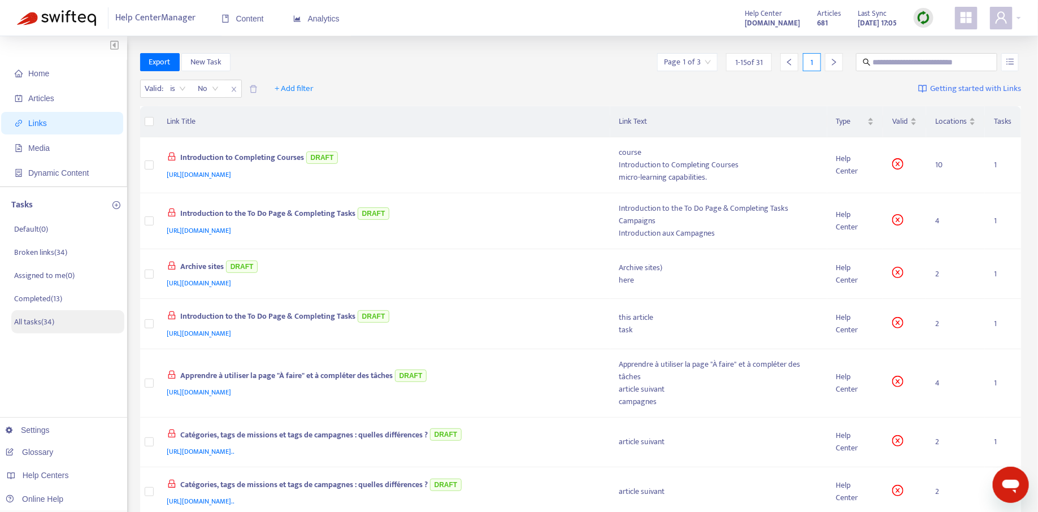
click at [38, 321] on p "All tasks ( 34 )" at bounding box center [34, 322] width 40 height 12
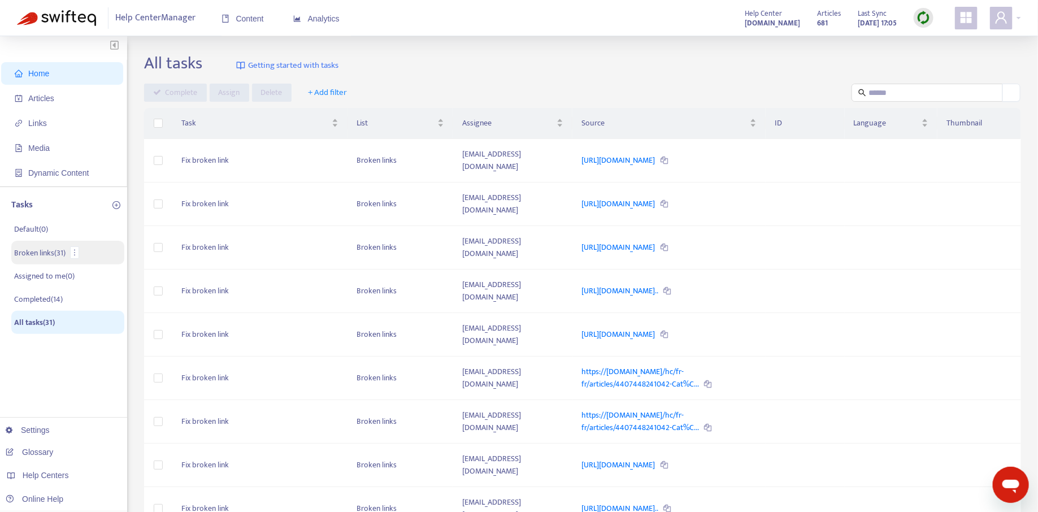
click at [44, 247] on p "Broken links ( 31 )" at bounding box center [39, 253] width 51 height 12
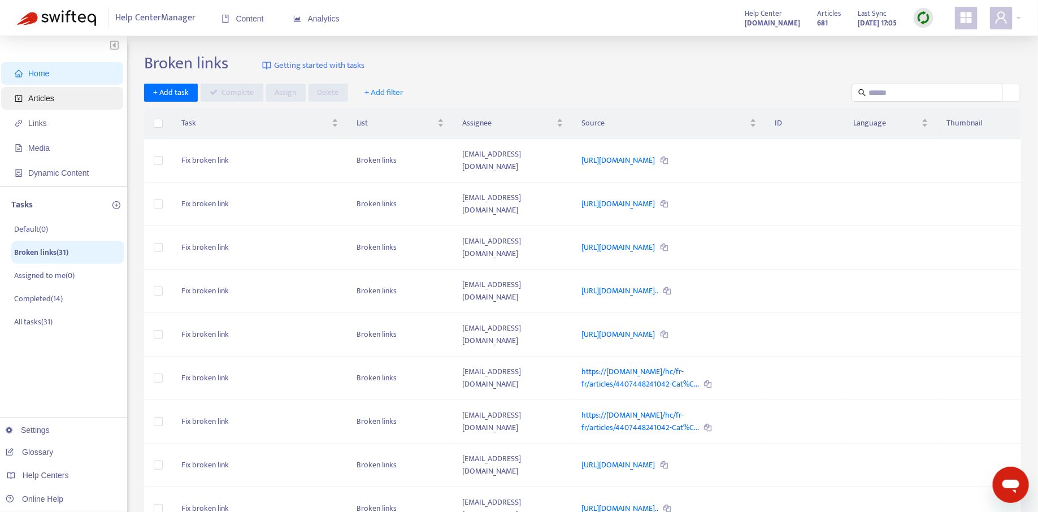
click at [64, 99] on span "Articles" at bounding box center [64, 98] width 99 height 23
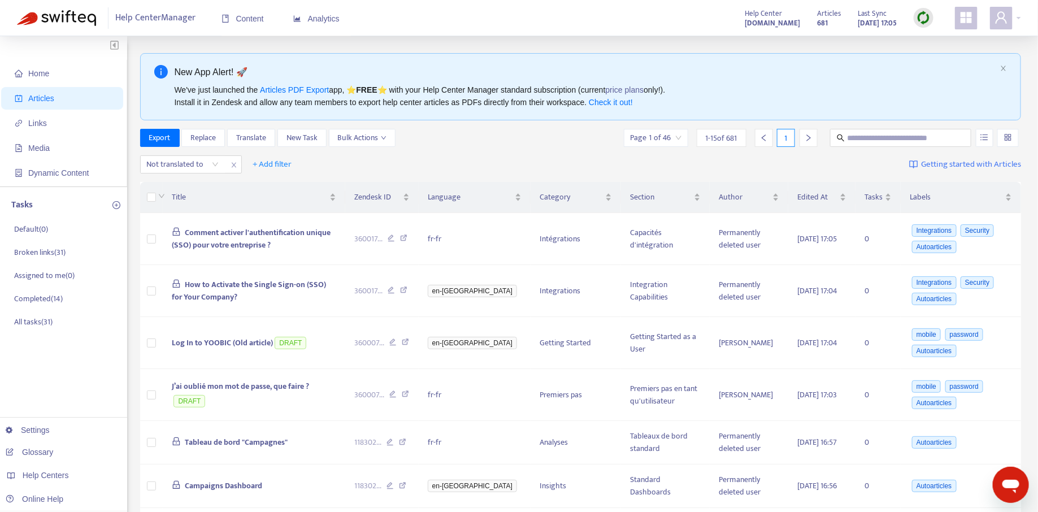
scroll to position [10, 0]
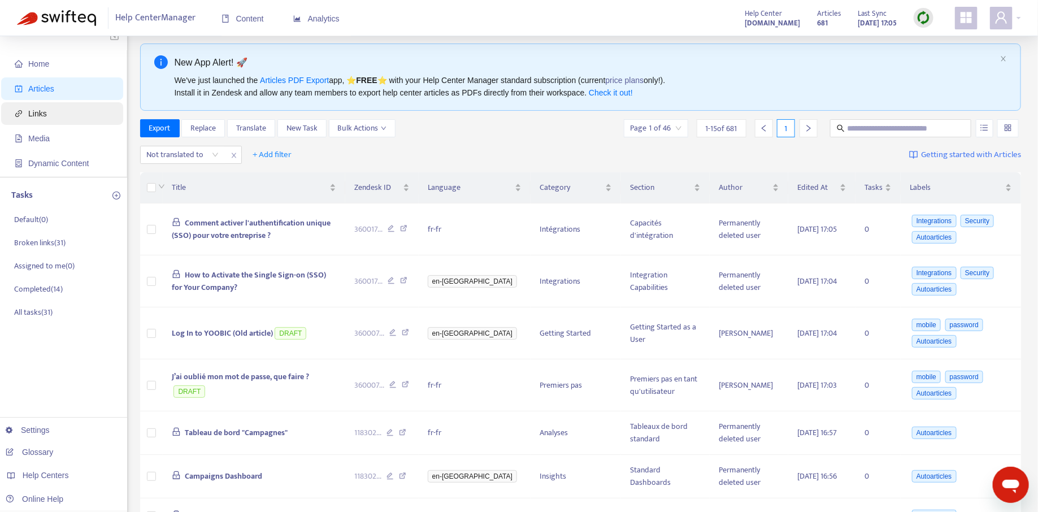
click at [51, 108] on span "Links" at bounding box center [64, 113] width 99 height 23
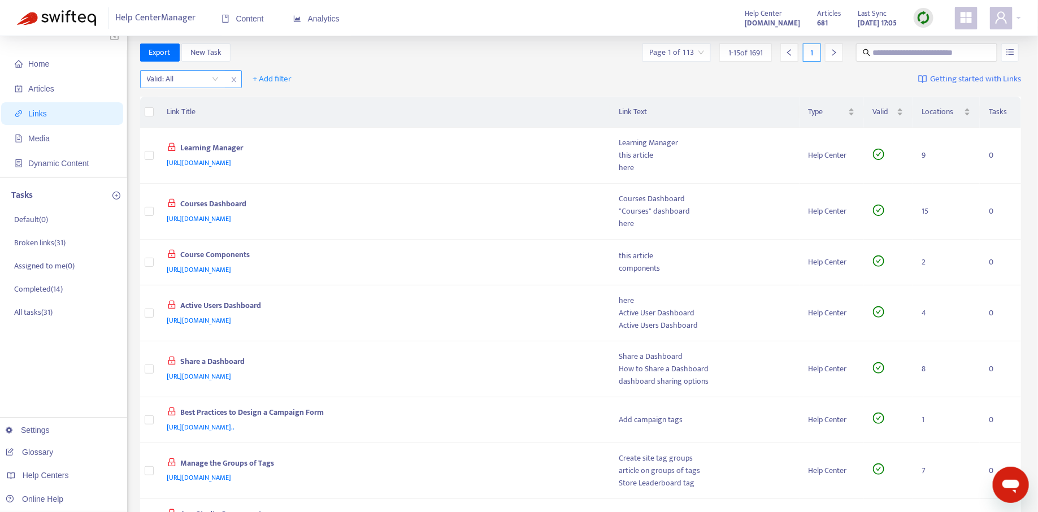
click at [205, 80] on input "search" at bounding box center [183, 79] width 72 height 17
click at [192, 128] on div "No" at bounding box center [247, 137] width 210 height 18
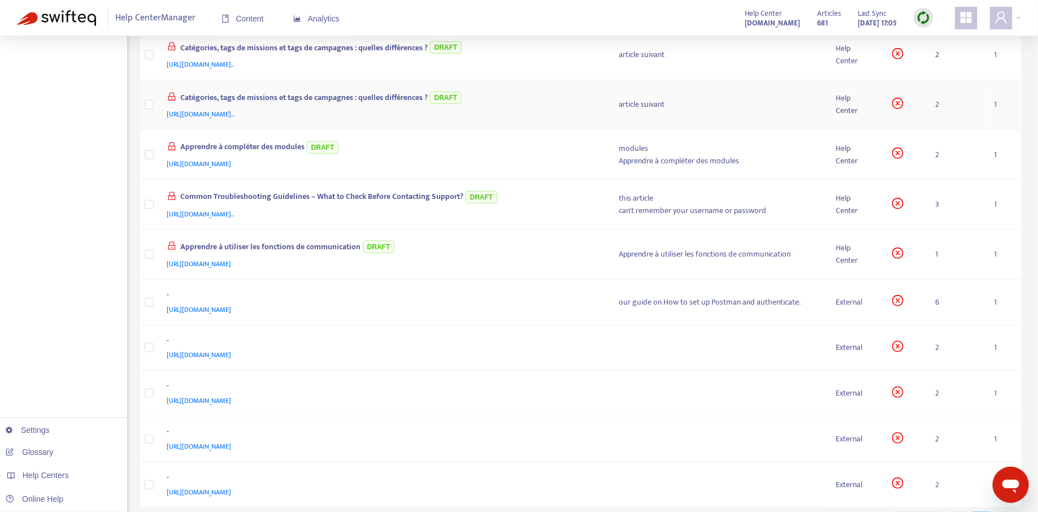
scroll to position [440, 0]
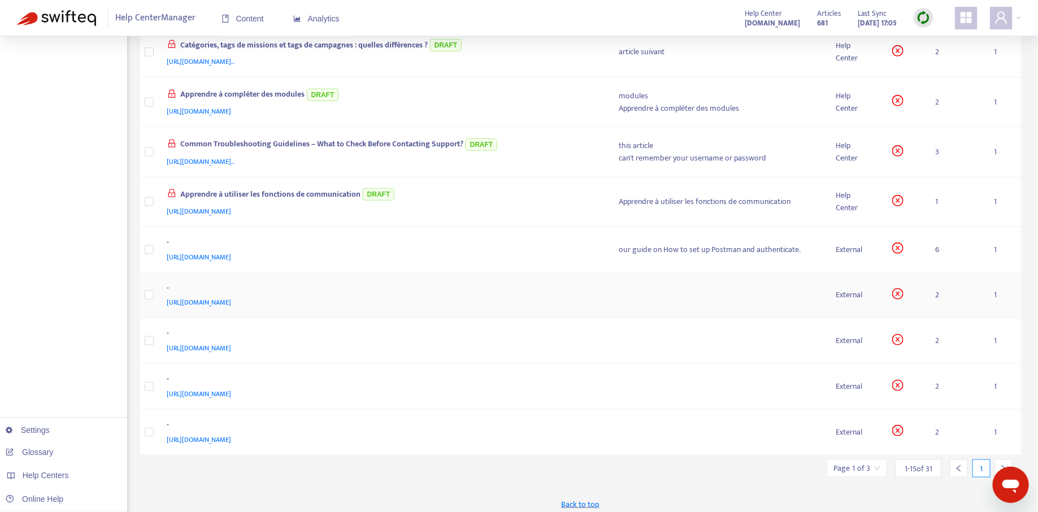
click at [463, 288] on div "-" at bounding box center [382, 289] width 430 height 15
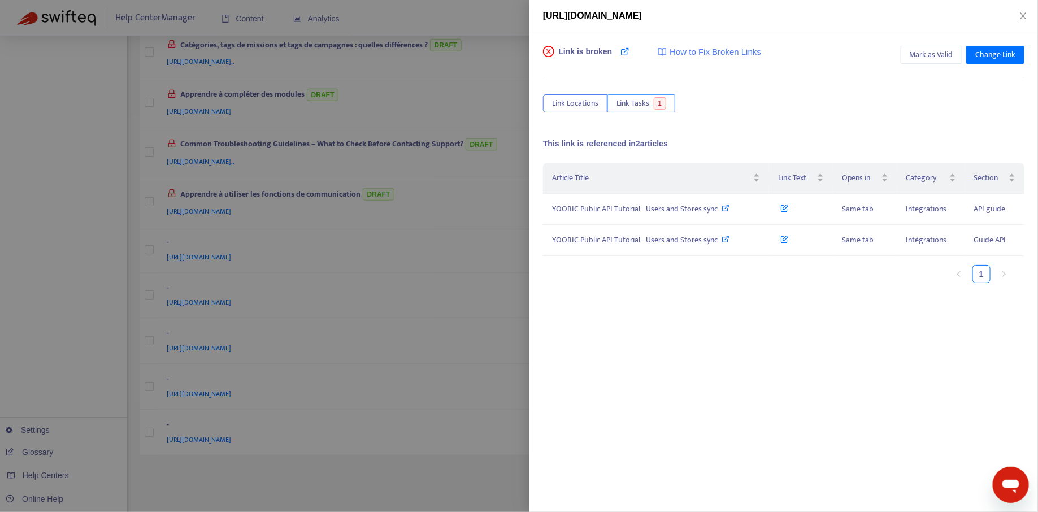
click at [652, 99] on button "Link Tasks 1" at bounding box center [642, 103] width 68 height 18
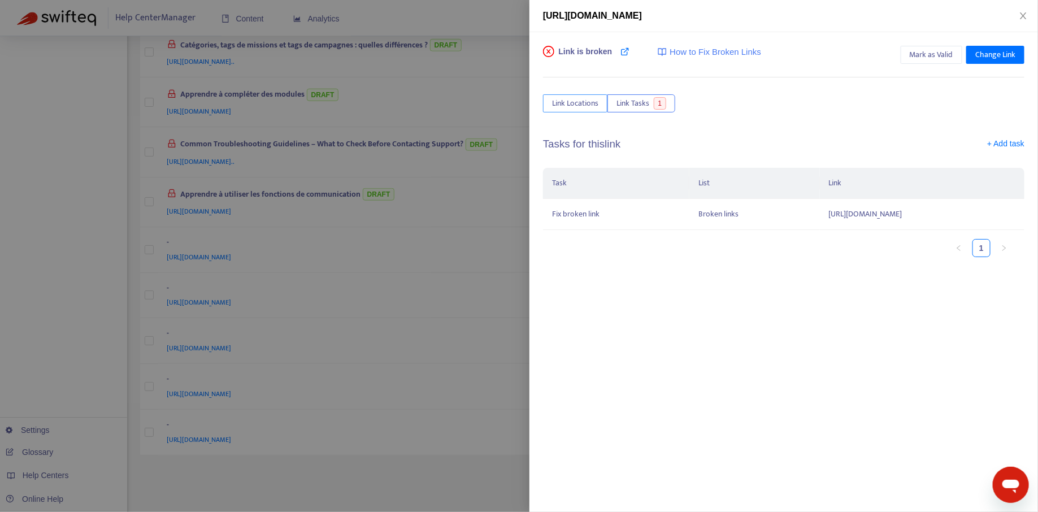
click at [580, 99] on span "Link Locations" at bounding box center [575, 103] width 46 height 12
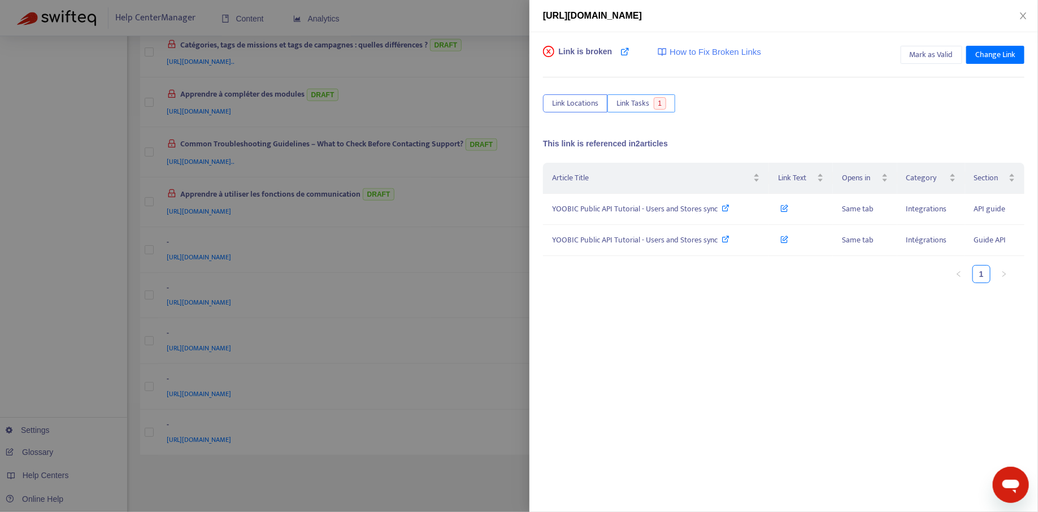
click at [636, 99] on span "Link Tasks" at bounding box center [633, 103] width 33 height 12
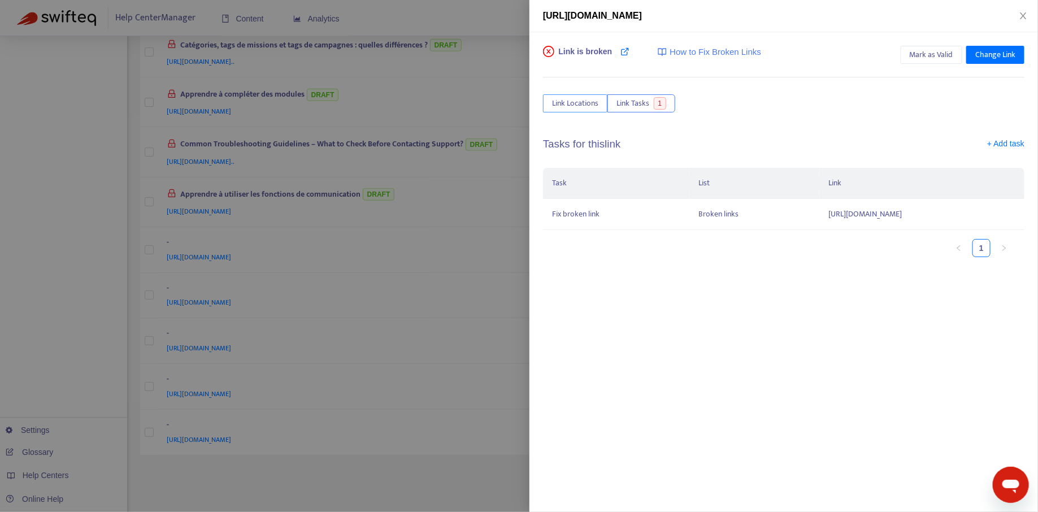
click at [579, 100] on span "Link Locations" at bounding box center [575, 103] width 46 height 12
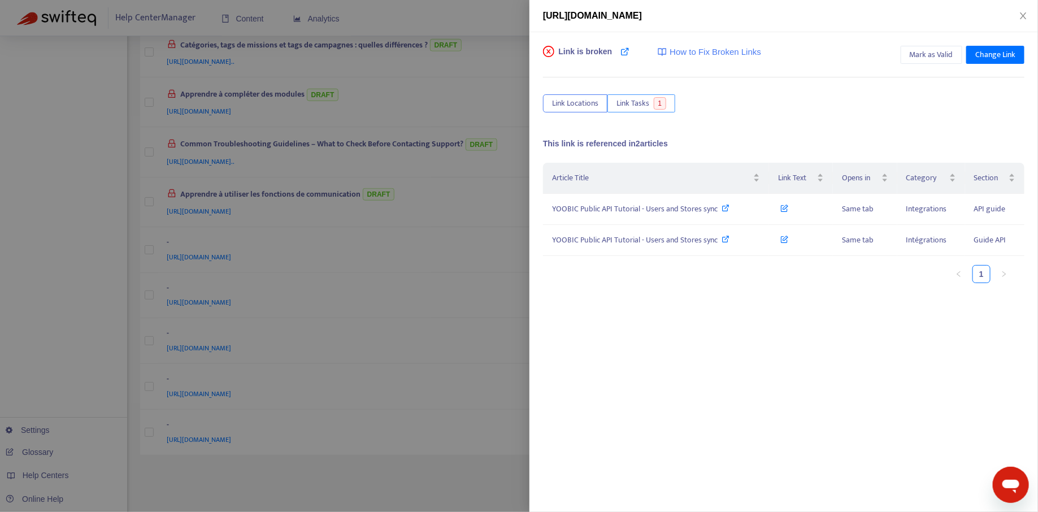
click at [636, 102] on span "Link Tasks" at bounding box center [633, 103] width 33 height 12
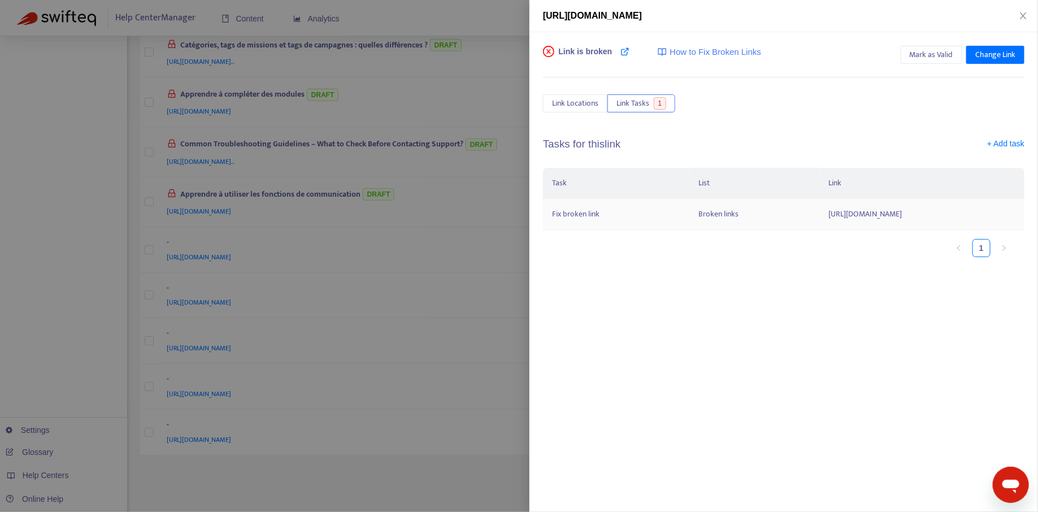
drag, startPoint x: 711, startPoint y: 212, endPoint x: 951, endPoint y: 212, distance: 239.6
click at [951, 212] on td "[URL][DOMAIN_NAME]" at bounding box center [922, 214] width 205 height 31
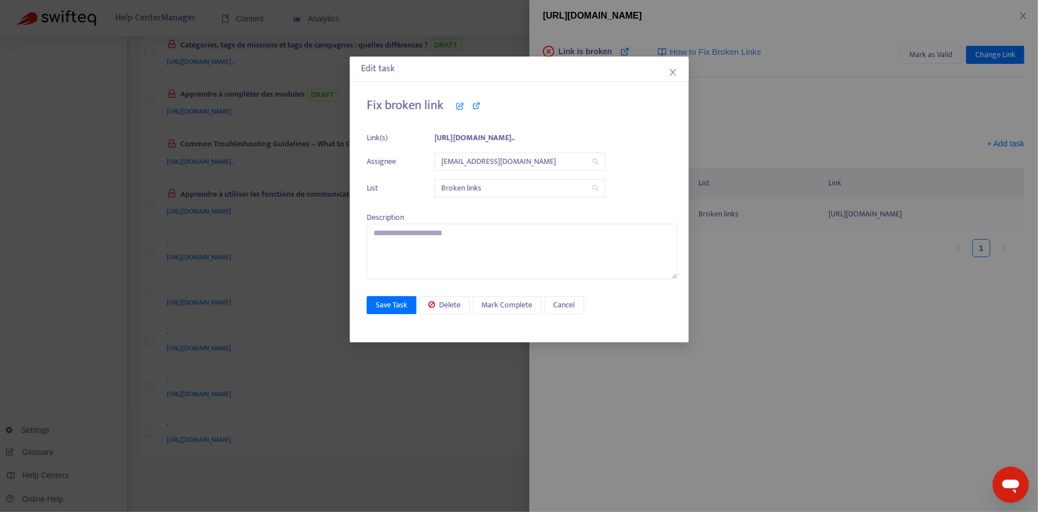
copy td "[URL][DOMAIN_NAME]"
click at [673, 73] on icon "close" at bounding box center [673, 72] width 9 height 9
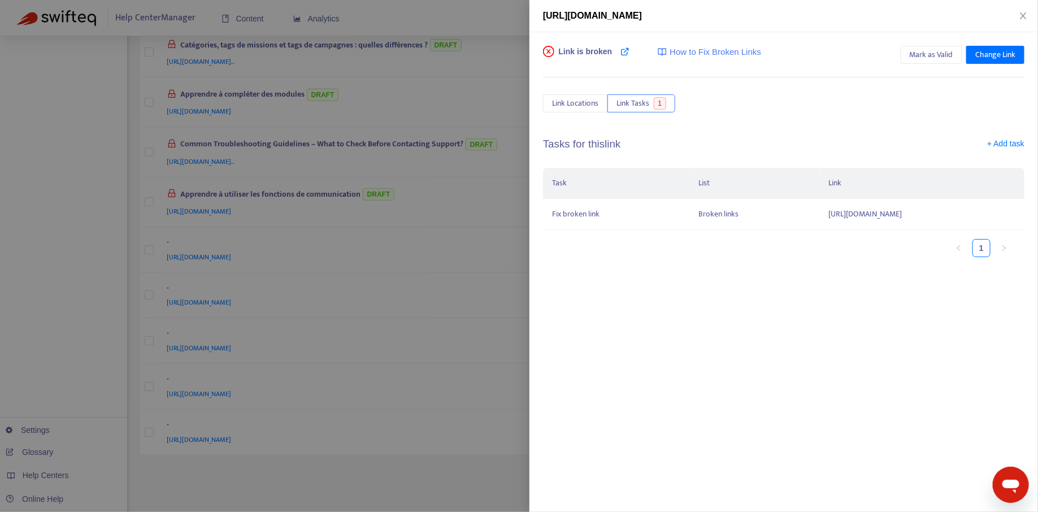
click at [465, 279] on div at bounding box center [519, 256] width 1038 height 512
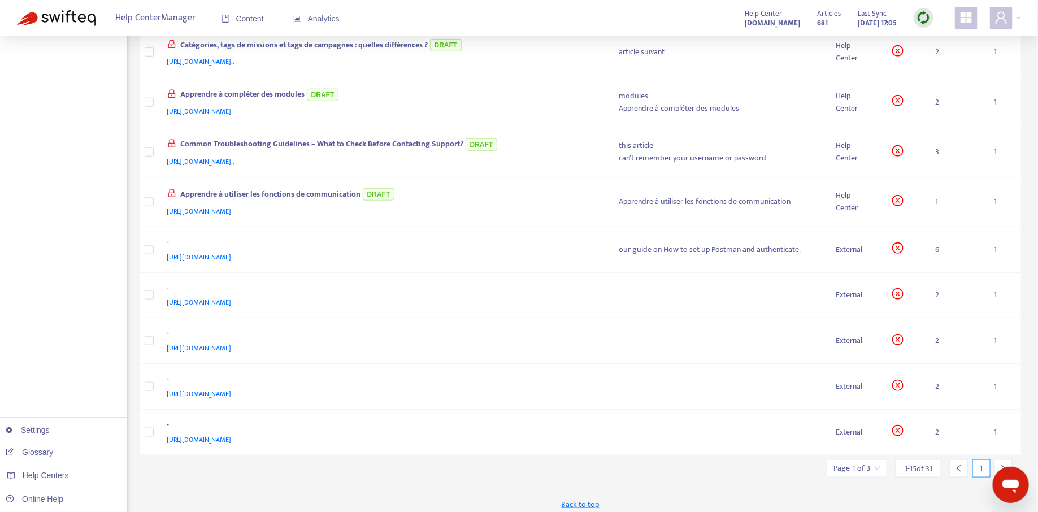
click at [1007, 465] on icon "right" at bounding box center [1004, 469] width 8 height 8
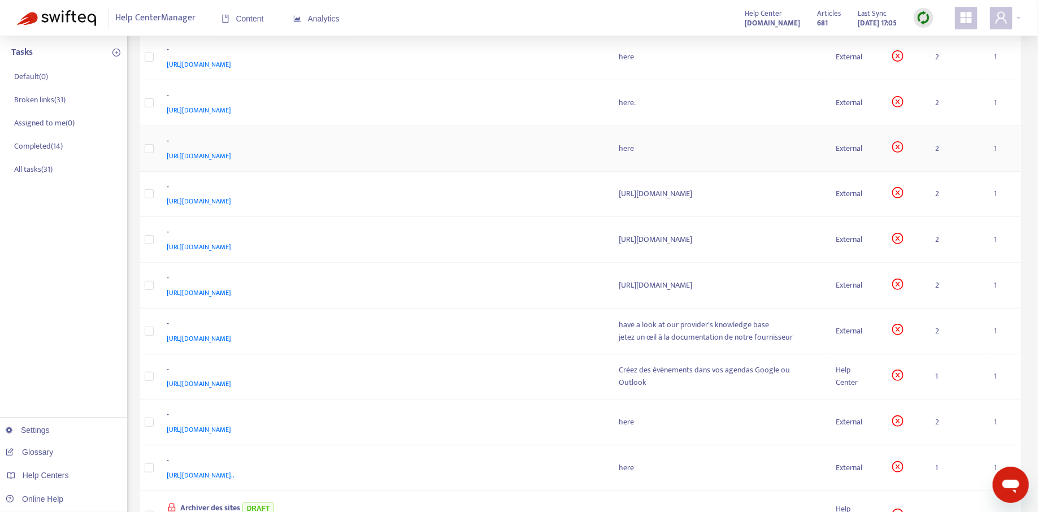
scroll to position [388, 0]
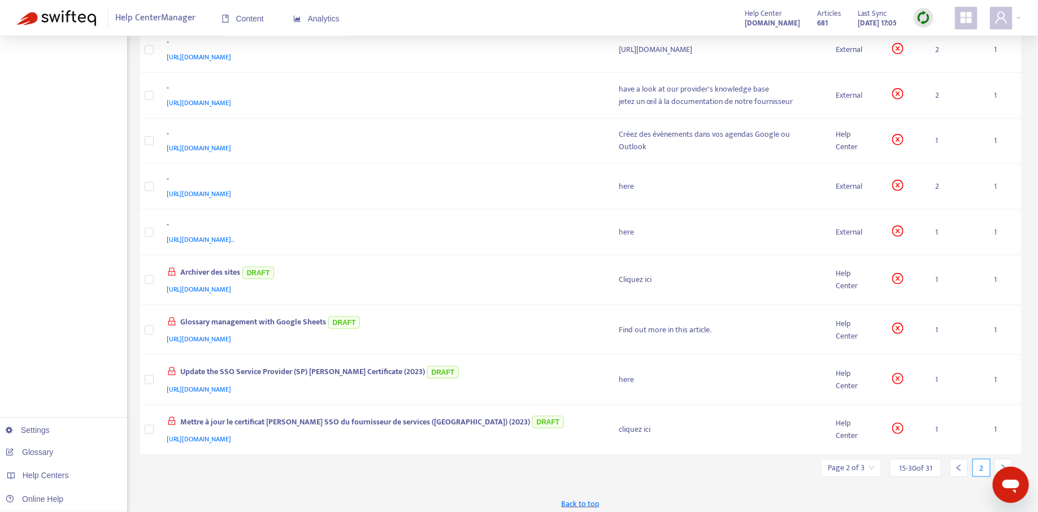
click at [954, 468] on div at bounding box center [959, 468] width 18 height 18
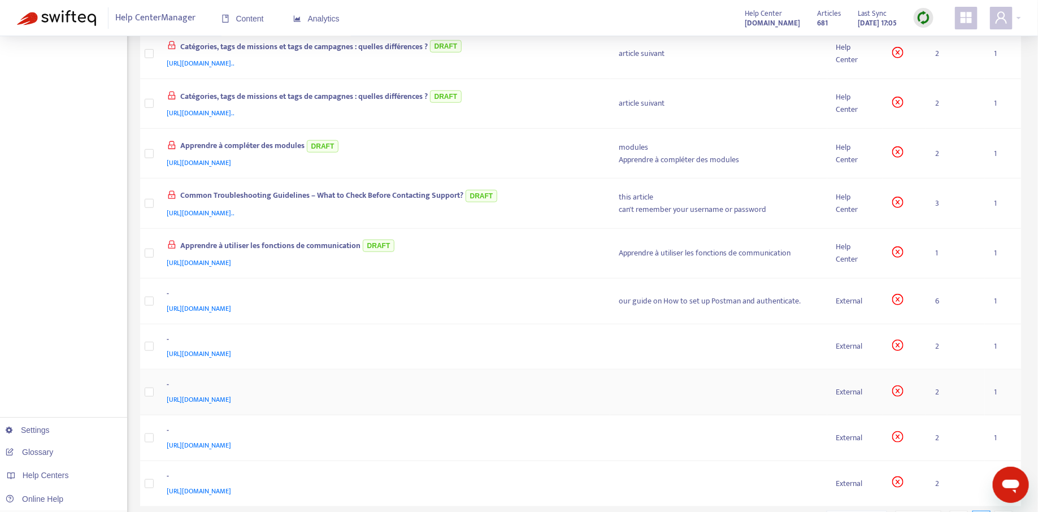
scroll to position [440, 0]
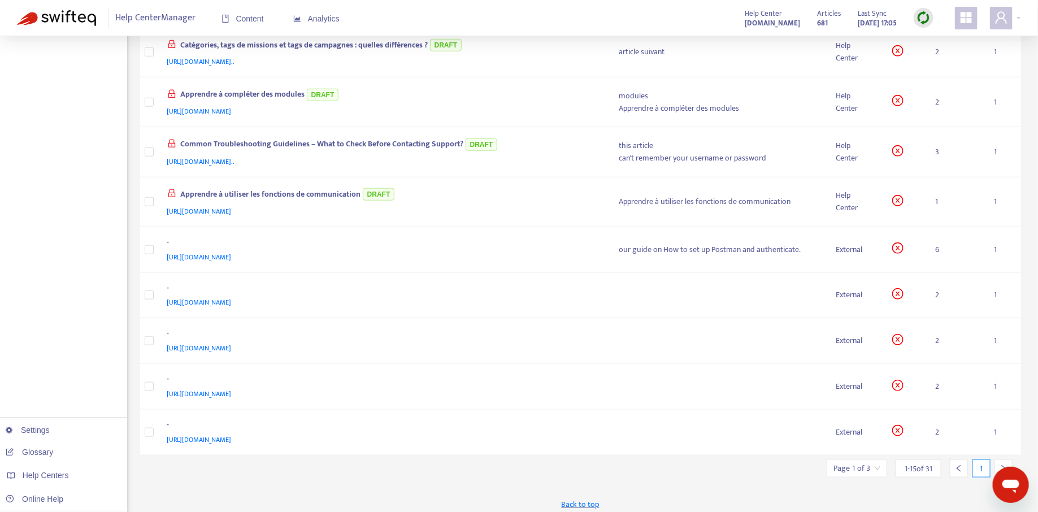
click at [1006, 465] on icon "right" at bounding box center [1004, 469] width 8 height 8
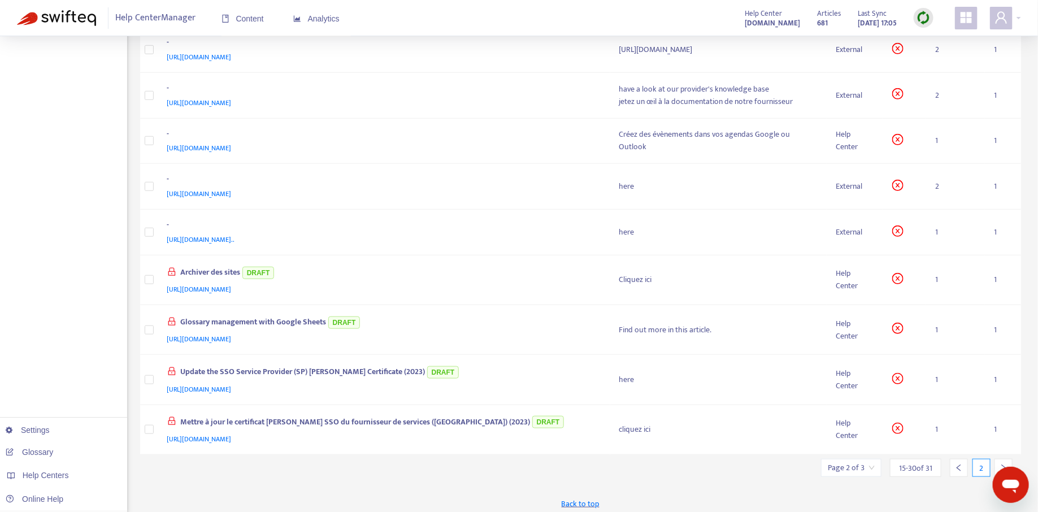
click at [1006, 464] on icon "right" at bounding box center [1004, 468] width 8 height 8
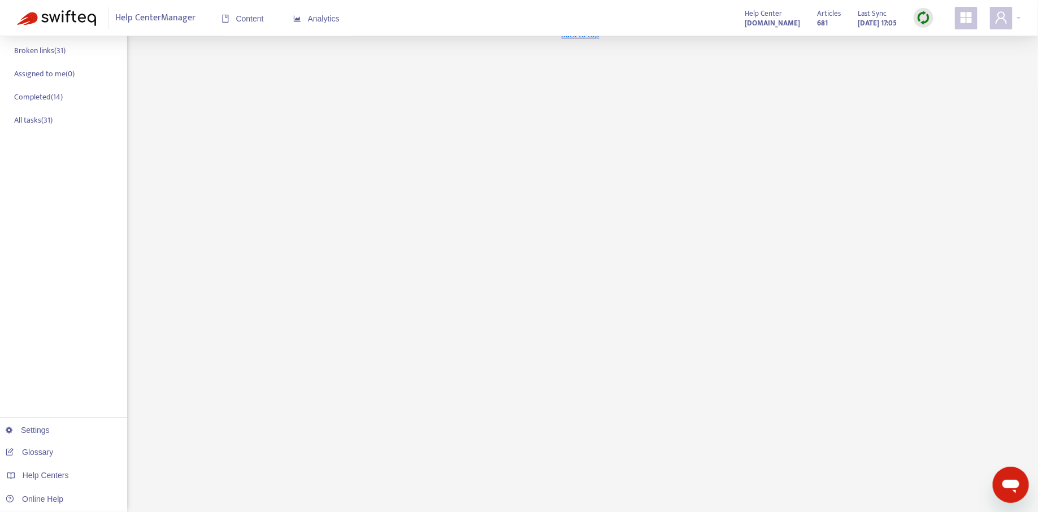
scroll to position [0, 0]
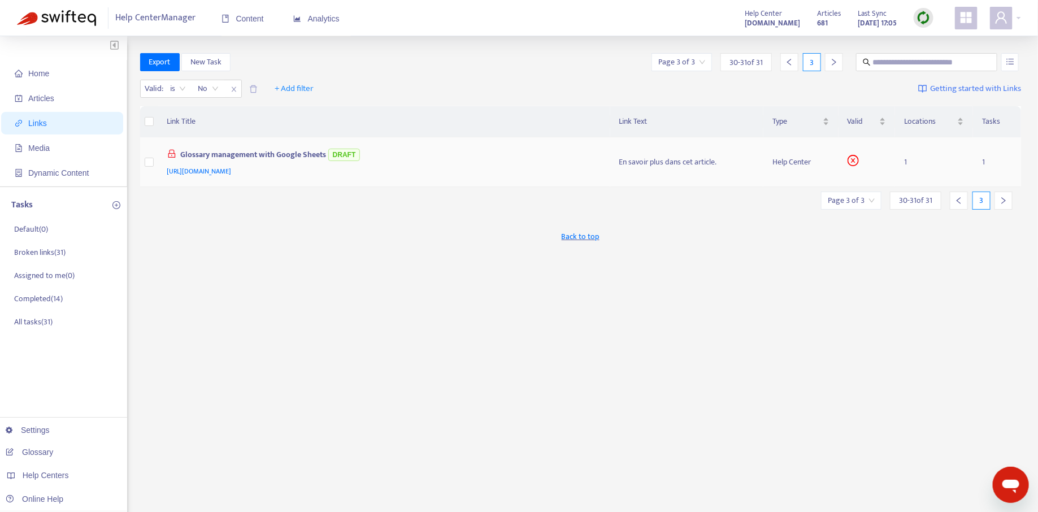
click at [520, 165] on div "[URL][DOMAIN_NAME]" at bounding box center [382, 171] width 430 height 12
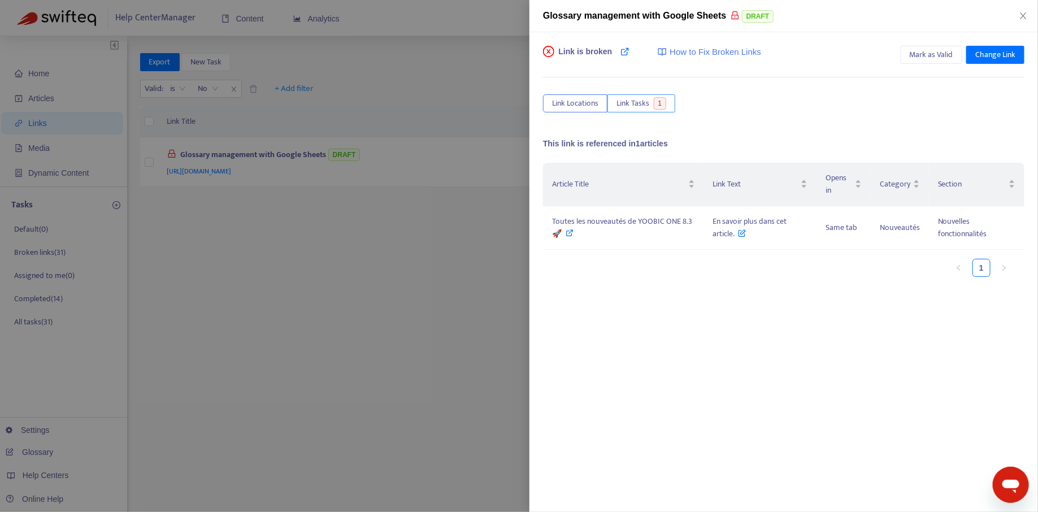
click at [651, 94] on button "Link Tasks 1" at bounding box center [642, 103] width 68 height 18
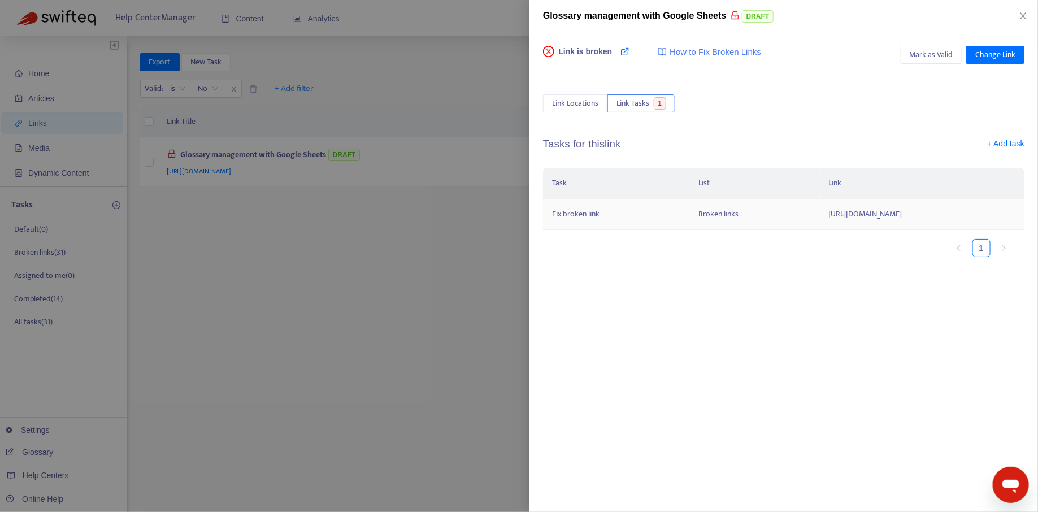
drag, startPoint x: 722, startPoint y: 212, endPoint x: 934, endPoint y: 212, distance: 211.4
click at [934, 212] on td "[URL][DOMAIN_NAME]" at bounding box center [922, 214] width 205 height 31
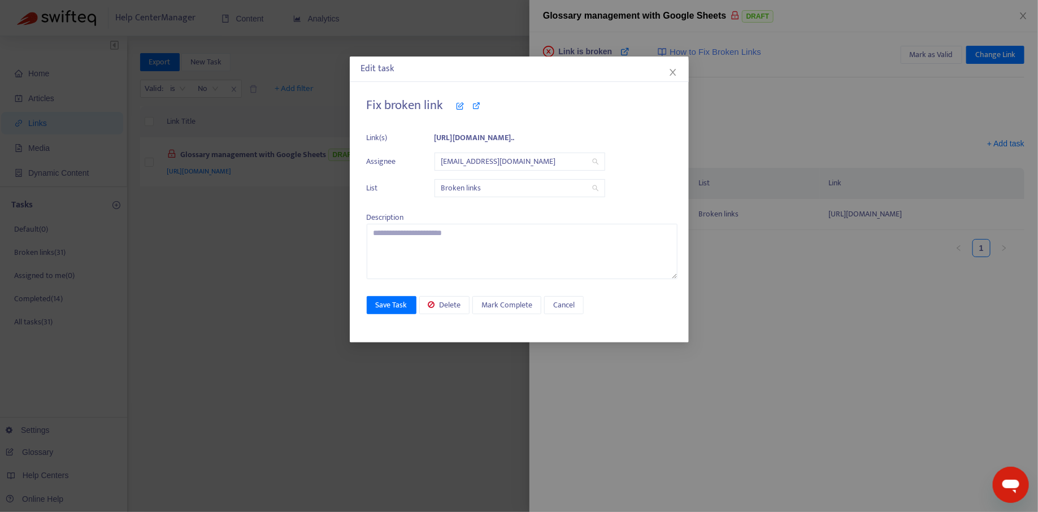
copy td "[URL][DOMAIN_NAME]"
click at [673, 74] on icon "close" at bounding box center [673, 72] width 9 height 9
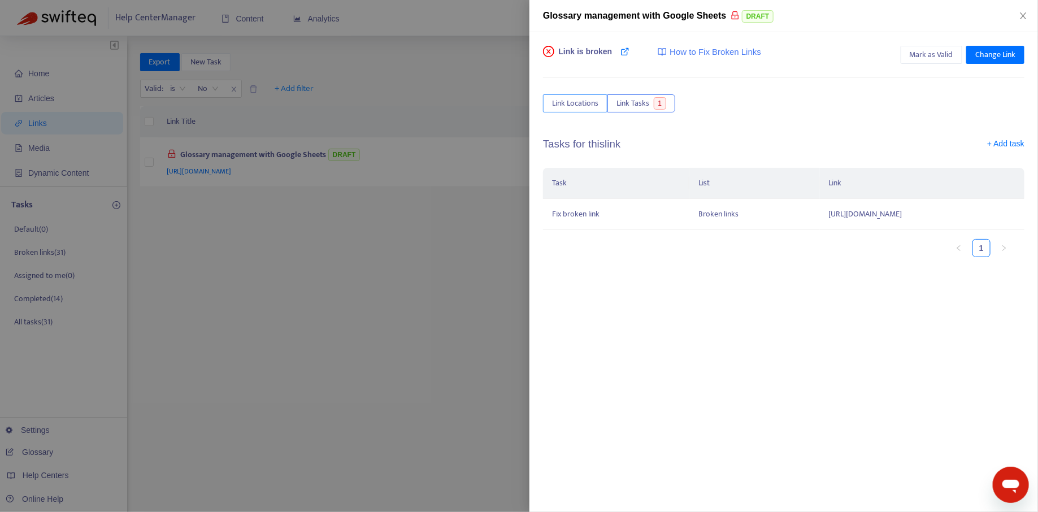
click at [575, 101] on span "Link Locations" at bounding box center [575, 103] width 46 height 12
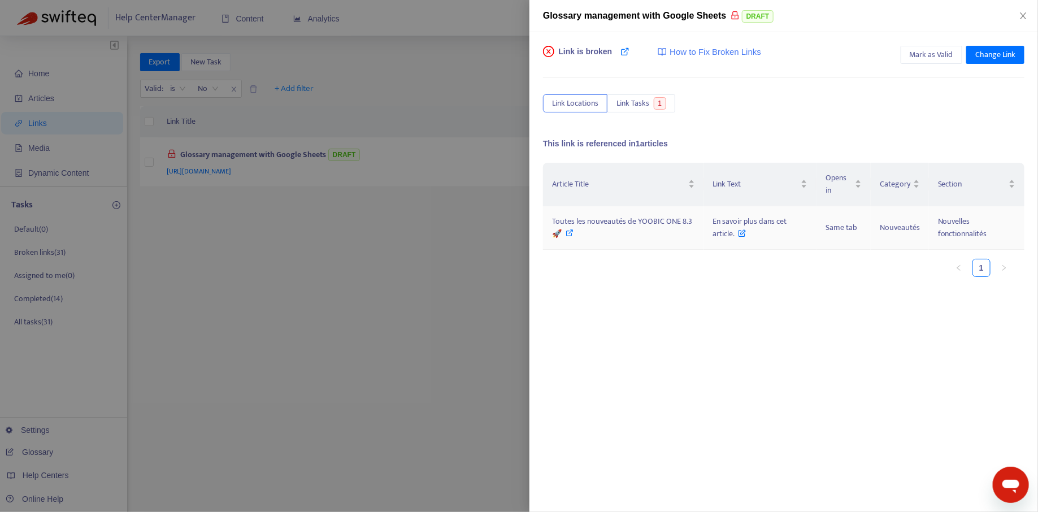
click at [569, 232] on icon at bounding box center [570, 233] width 8 height 8
click at [650, 102] on button "Link Tasks 1" at bounding box center [642, 103] width 68 height 18
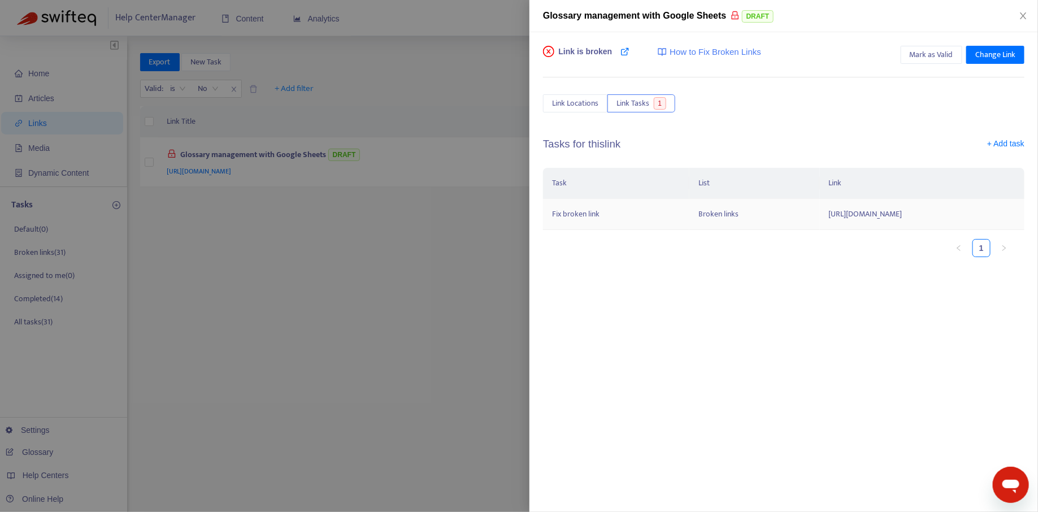
click at [820, 215] on td "[URL][DOMAIN_NAME]" at bounding box center [922, 214] width 205 height 31
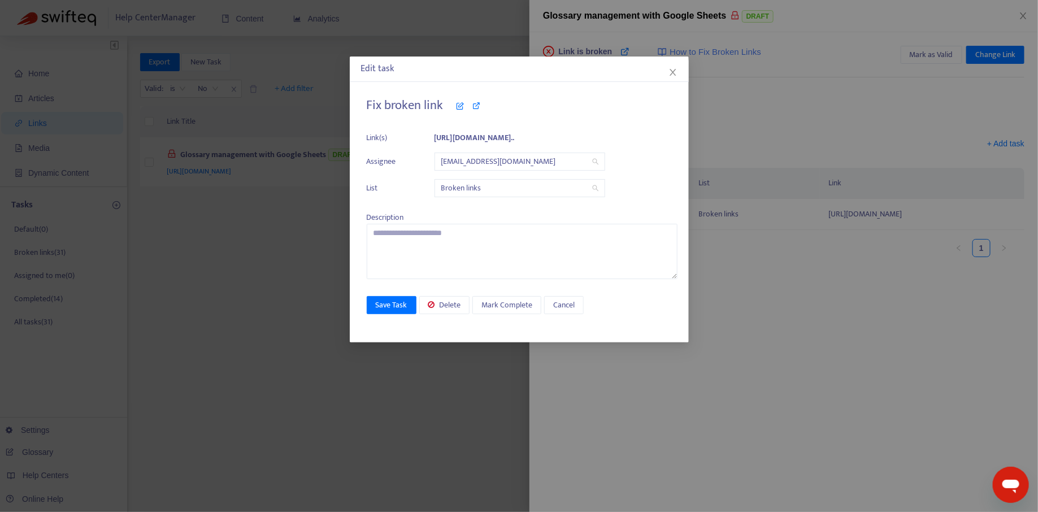
click at [501, 164] on span "[EMAIL_ADDRESS][DOMAIN_NAME]" at bounding box center [519, 161] width 157 height 17
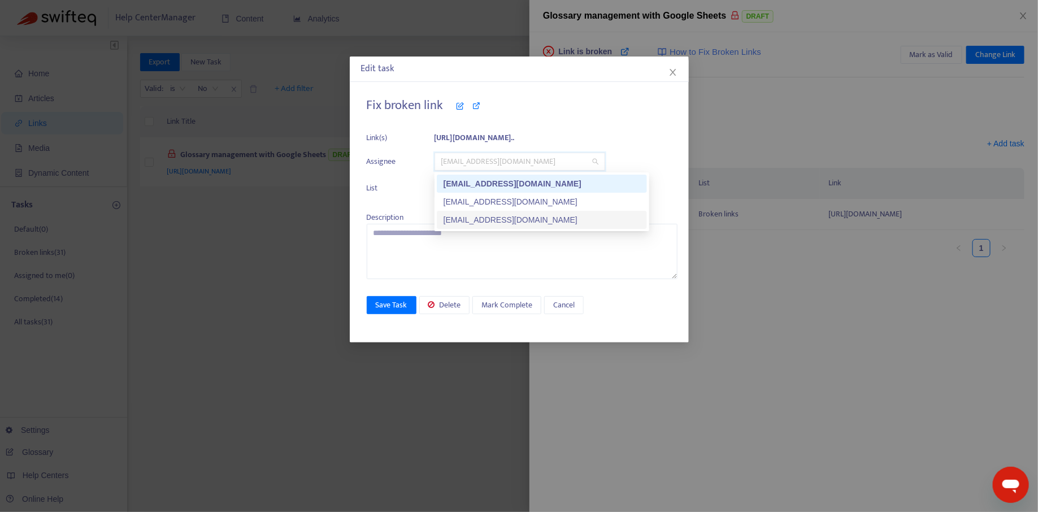
click at [485, 218] on div "[EMAIL_ADDRESS][DOMAIN_NAME]" at bounding box center [542, 220] width 197 height 12
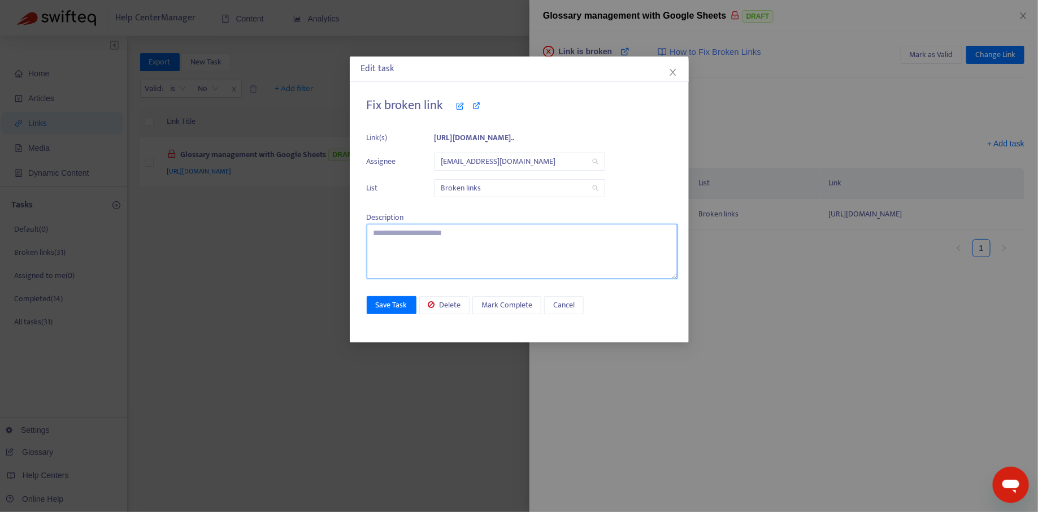
click at [473, 248] on textarea at bounding box center [522, 251] width 311 height 55
click at [495, 307] on span "Mark Complete" at bounding box center [506, 305] width 51 height 12
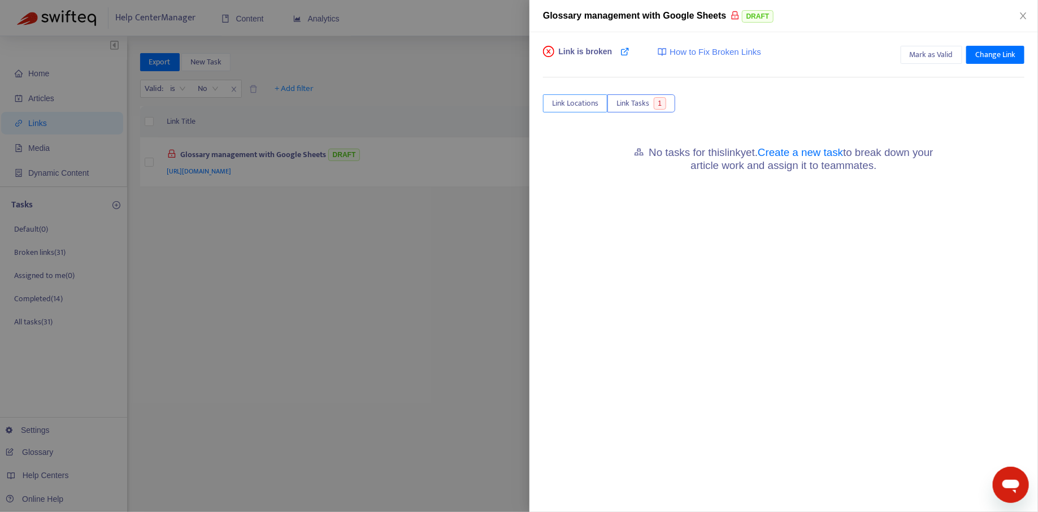
click at [575, 103] on span "Link Locations" at bounding box center [575, 103] width 46 height 12
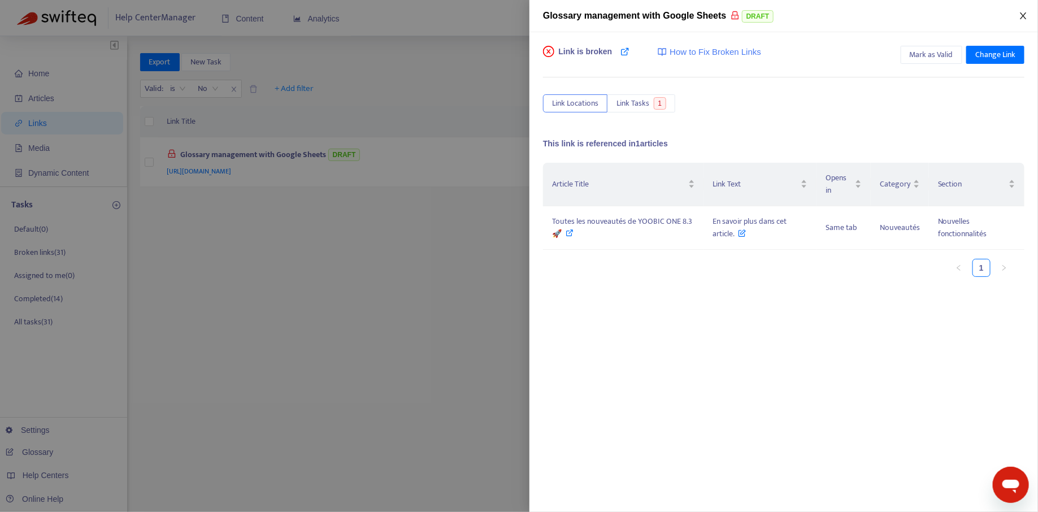
click at [1029, 15] on button "Close" at bounding box center [1024, 16] width 16 height 11
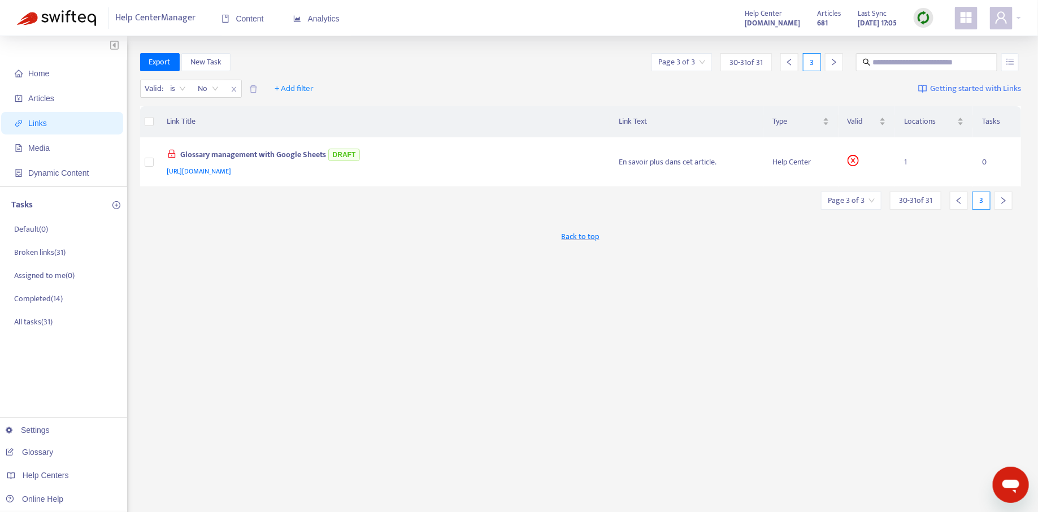
click at [954, 196] on div at bounding box center [959, 201] width 18 height 18
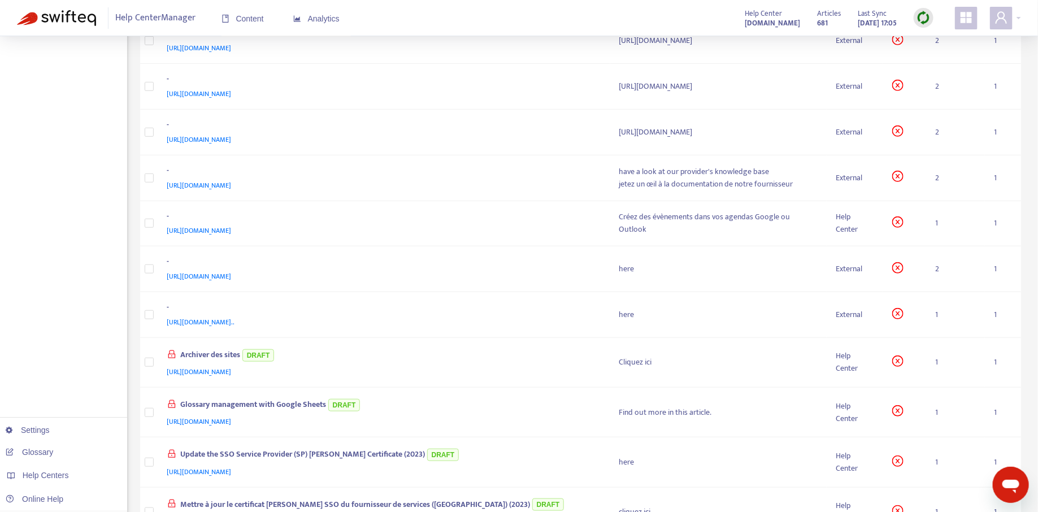
scroll to position [388, 0]
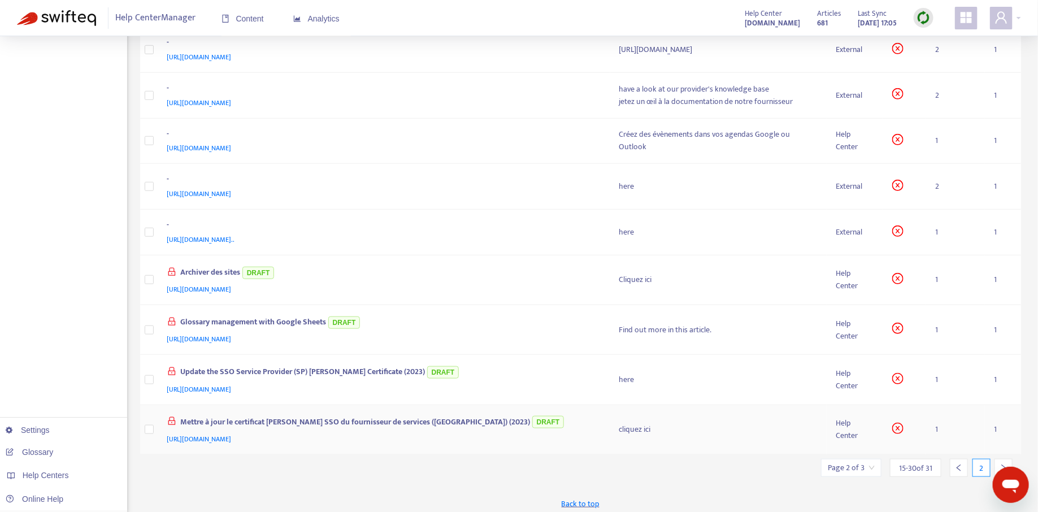
click at [707, 423] on div "cliquez ici" at bounding box center [718, 429] width 199 height 12
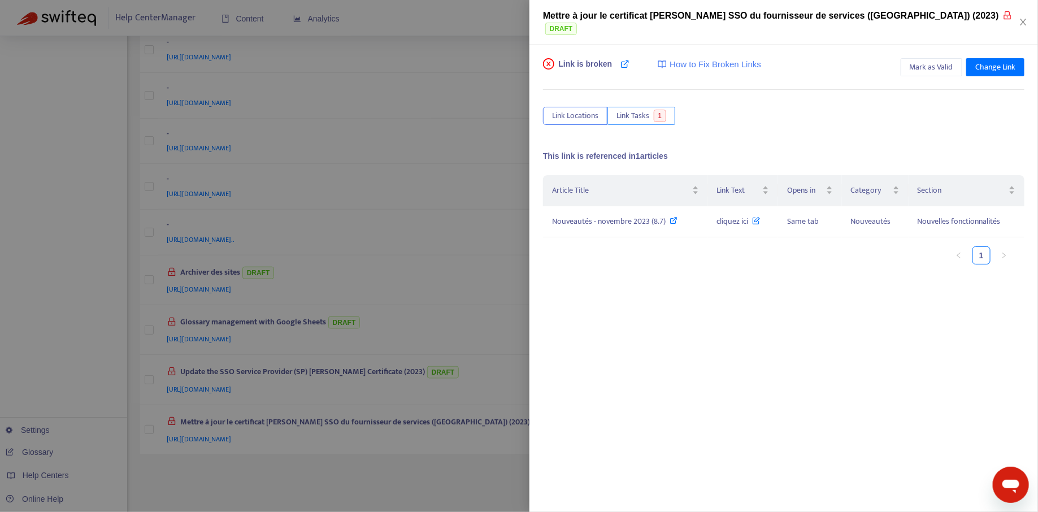
click at [632, 110] on span "Link Tasks" at bounding box center [633, 116] width 33 height 12
click at [575, 110] on span "Link Locations" at bounding box center [575, 116] width 46 height 12
click at [675, 216] on icon at bounding box center [674, 220] width 8 height 8
click at [644, 90] on div "Link is broken How to Fix Broken Links Mark as Valid Change Link Link Locations…" at bounding box center [783, 231] width 481 height 347
click at [631, 110] on span "Link Tasks" at bounding box center [633, 116] width 33 height 12
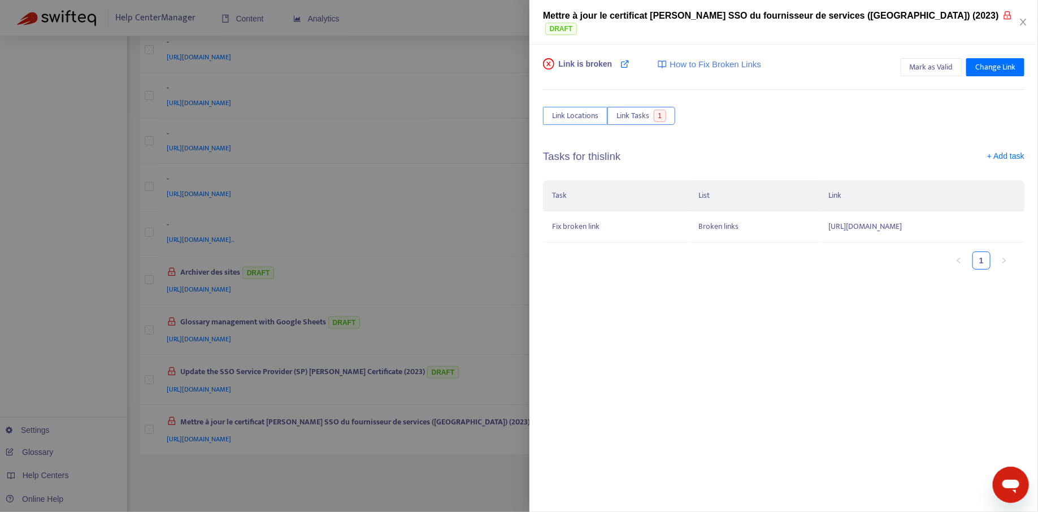
click at [579, 110] on span "Link Locations" at bounding box center [575, 116] width 46 height 12
click at [323, 264] on div at bounding box center [519, 256] width 1038 height 512
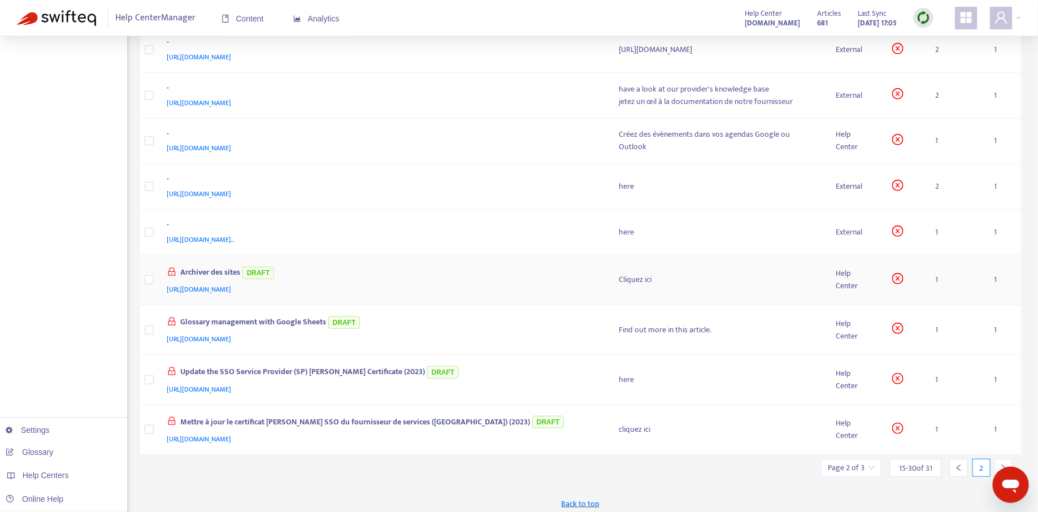
scroll to position [0, 0]
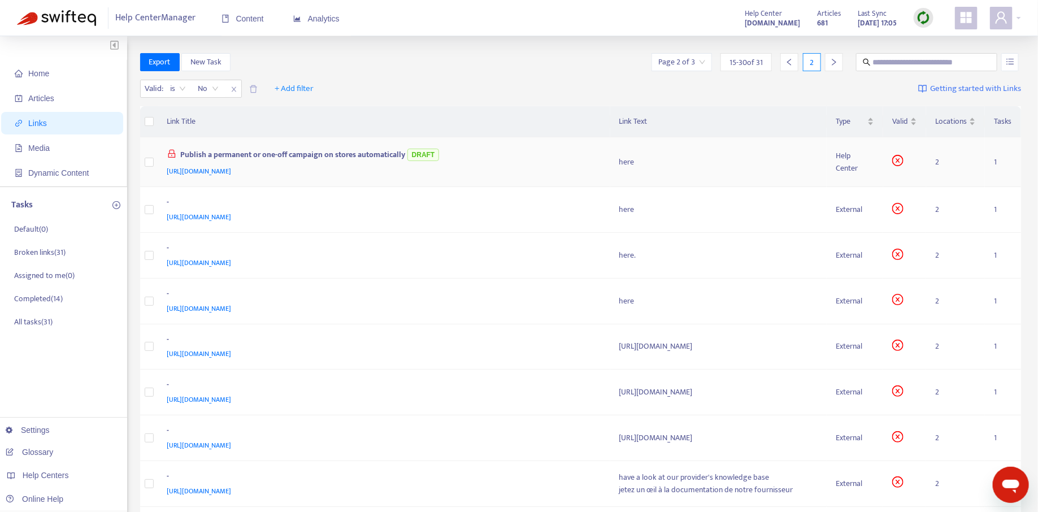
click at [509, 167] on div "[URL][DOMAIN_NAME]" at bounding box center [382, 171] width 430 height 12
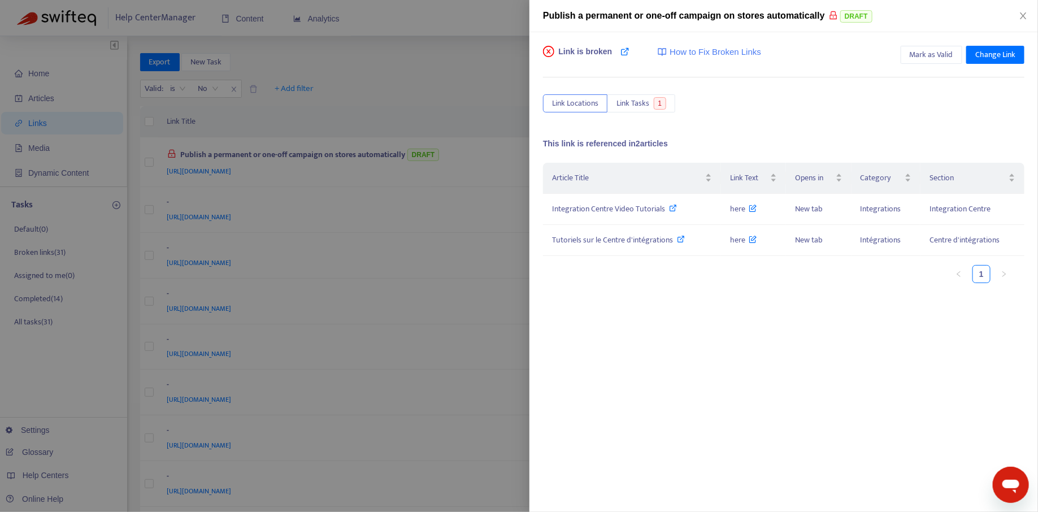
click at [634, 115] on div "Link is broken How to Fix Broken Links Mark as Valid Change Link Link Locations…" at bounding box center [783, 219] width 481 height 347
click at [633, 104] on span "Link Tasks" at bounding box center [633, 103] width 33 height 12
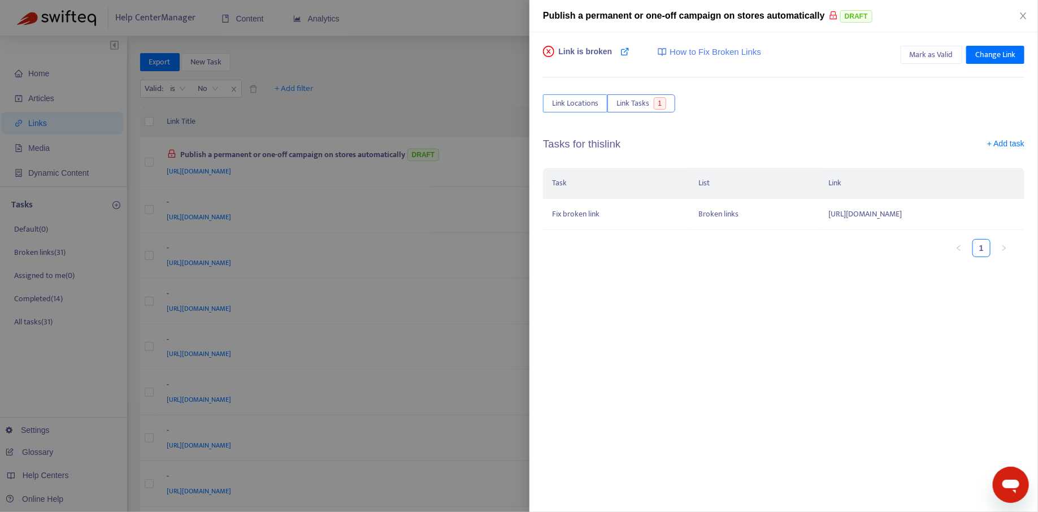
click at [572, 103] on span "Link Locations" at bounding box center [575, 103] width 46 height 12
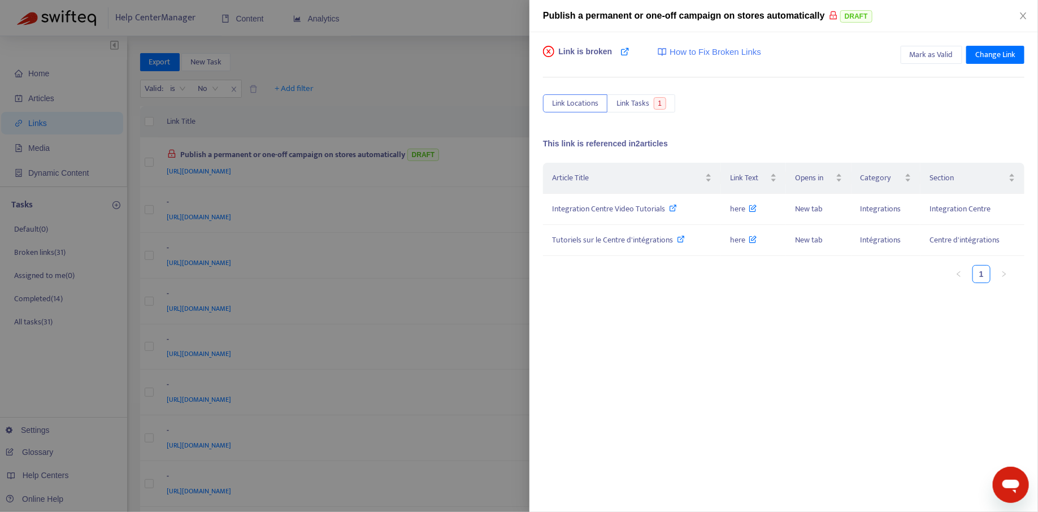
click at [463, 165] on div at bounding box center [519, 256] width 1038 height 512
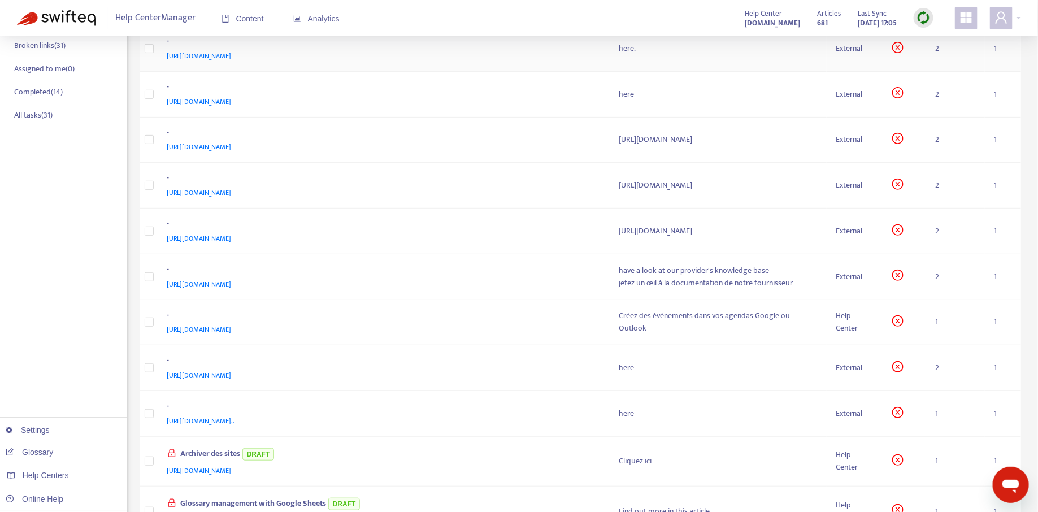
scroll to position [388, 0]
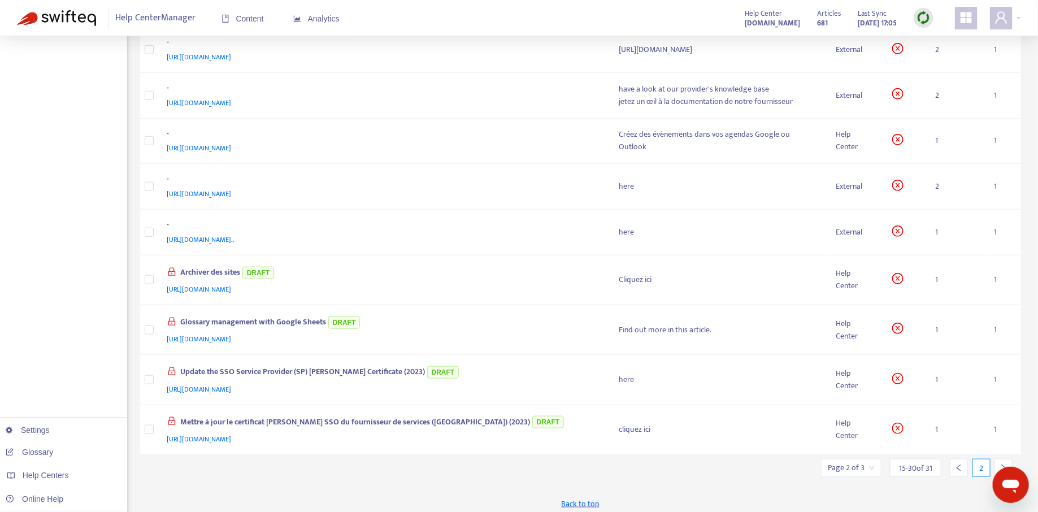
click at [959, 464] on icon "left" at bounding box center [959, 468] width 8 height 8
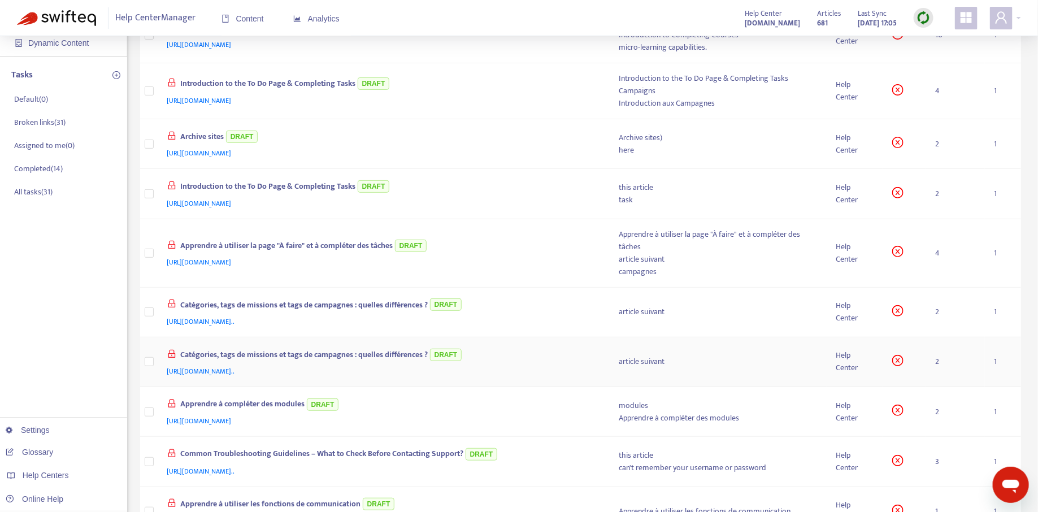
scroll to position [0, 0]
